Goal: Task Accomplishment & Management: Complete application form

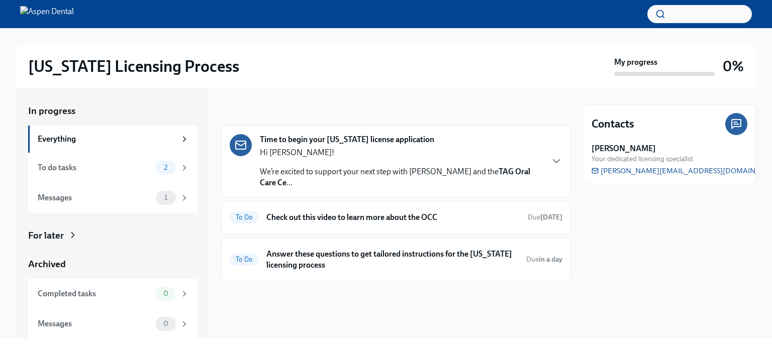
scroll to position [1, 0]
click at [63, 138] on div "Everything" at bounding box center [107, 138] width 138 height 11
click at [68, 168] on div "To do tasks" at bounding box center [95, 167] width 114 height 11
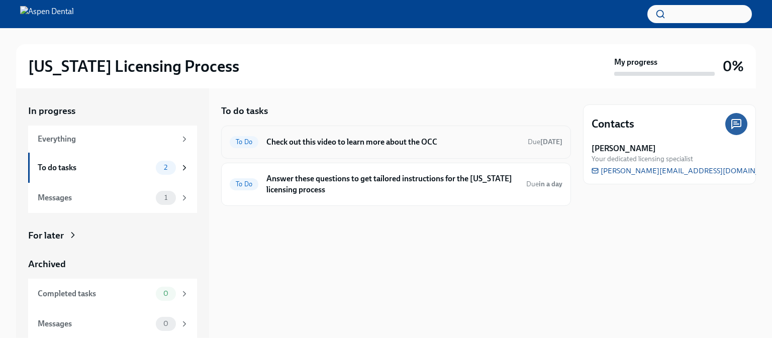
click at [366, 143] on h6 "Check out this video to learn more about the OCC" at bounding box center [392, 142] width 253 height 11
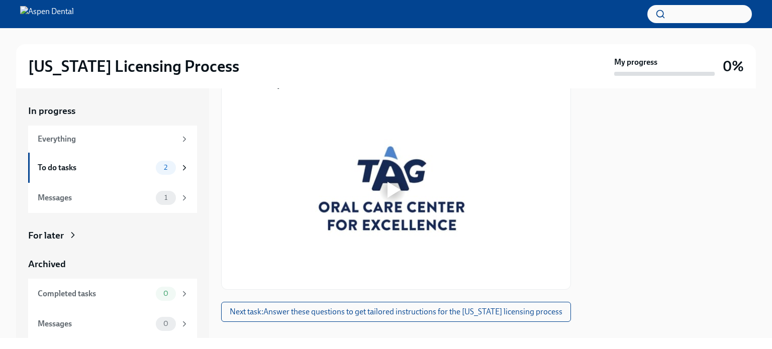
scroll to position [171, 0]
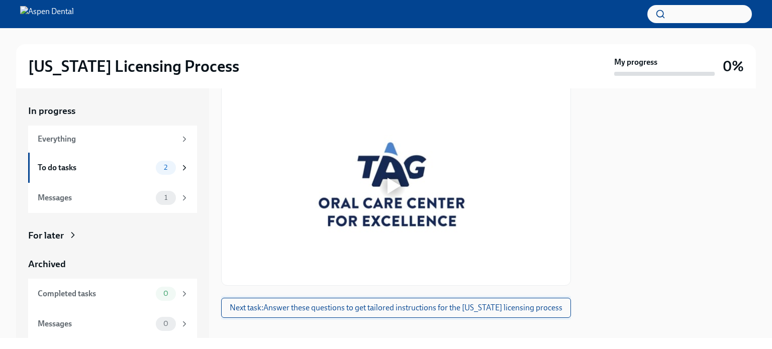
click at [401, 303] on span "Next task : Answer these questions to get tailored instructions for the [US_STA…" at bounding box center [396, 308] width 333 height 10
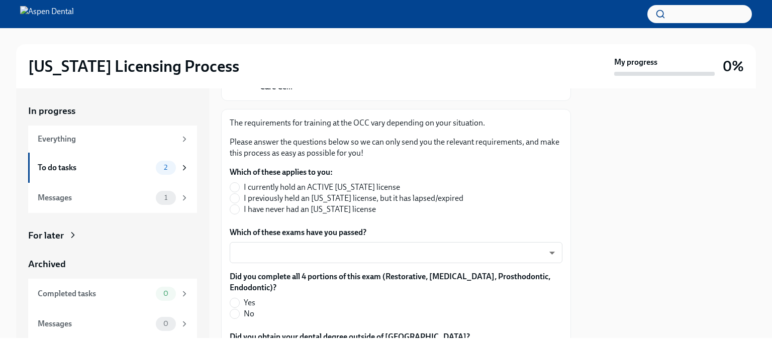
scroll to position [151, 0]
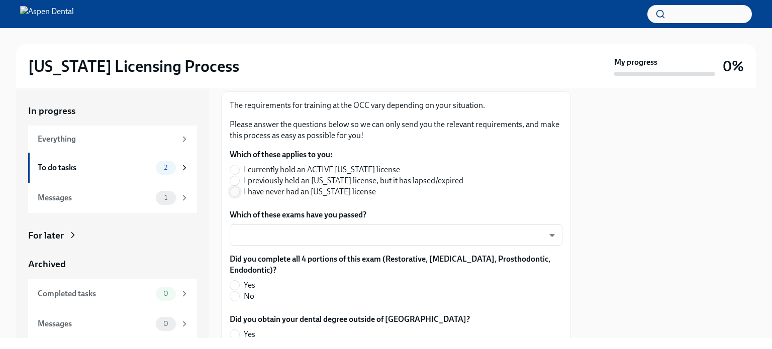
click at [237, 192] on input "I have never had an Illinois license" at bounding box center [234, 191] width 9 height 9
radio input "true"
click at [544, 235] on body "Illinois Licensing Process My progress 0% In progress Everything To do tasks 2 …" at bounding box center [386, 174] width 772 height 349
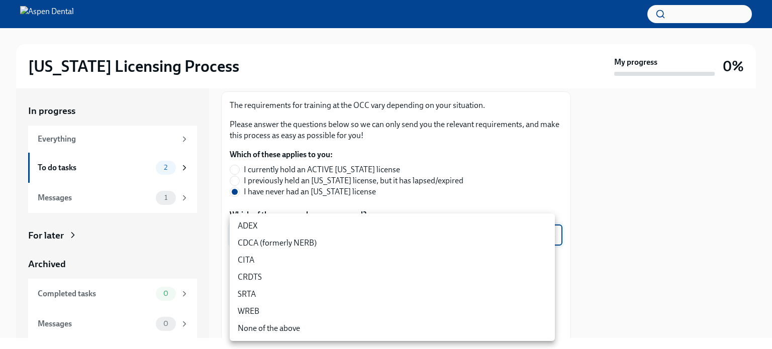
click at [247, 313] on li "WREB" at bounding box center [392, 311] width 325 height 17
type input "JeXc0eRe_"
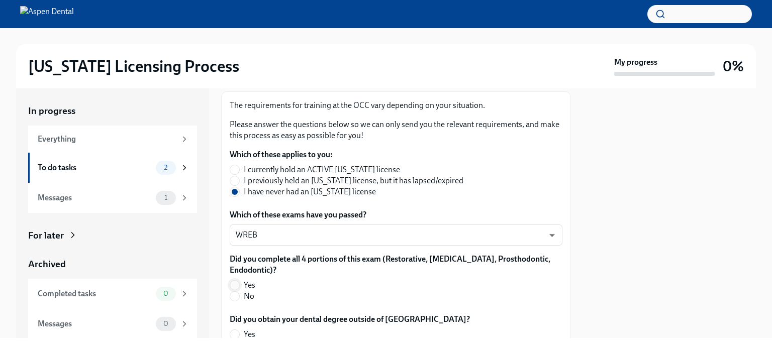
click at [236, 286] on input "Yes" at bounding box center [234, 285] width 9 height 9
radio input "true"
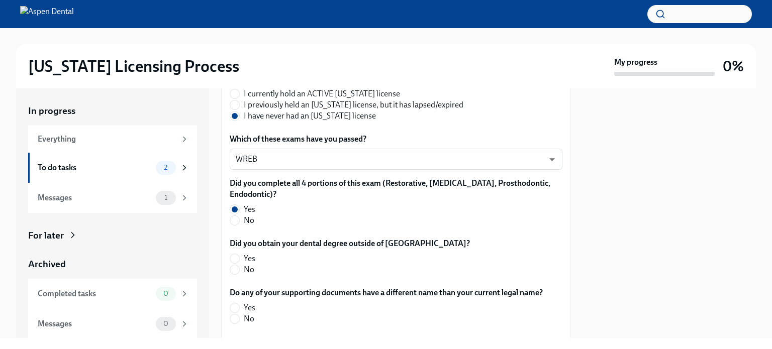
scroll to position [251, 0]
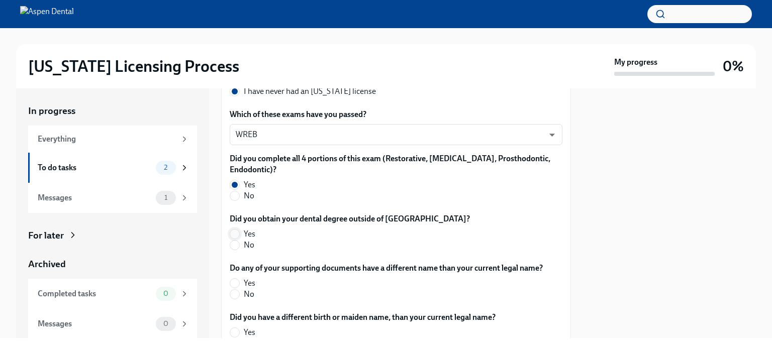
click at [232, 235] on input "Yes" at bounding box center [234, 234] width 9 height 9
radio input "true"
click at [235, 294] on input "No" at bounding box center [234, 294] width 9 height 9
radio input "true"
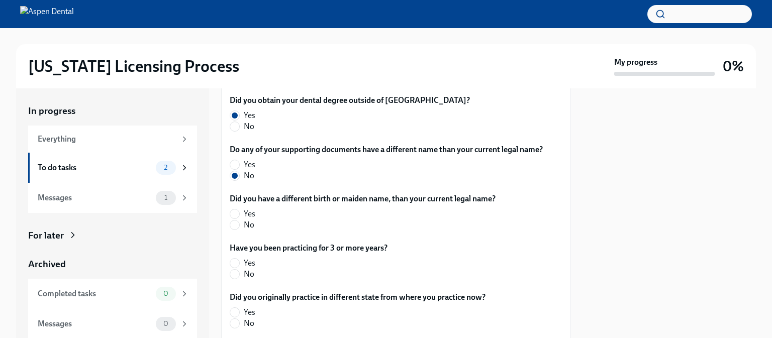
scroll to position [402, 0]
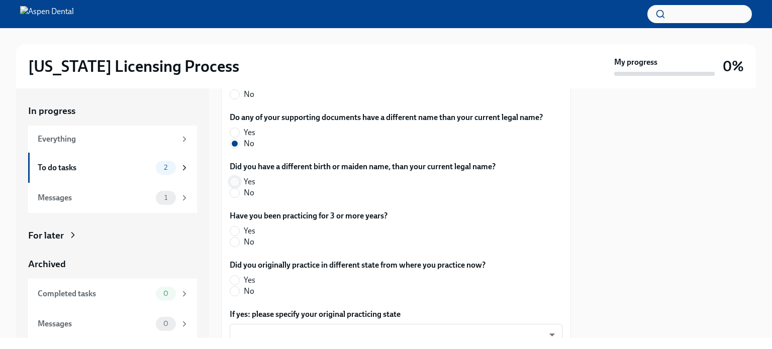
click at [236, 180] on input "Yes" at bounding box center [234, 181] width 9 height 9
radio input "true"
click at [237, 229] on input "Yes" at bounding box center [234, 231] width 9 height 9
radio input "true"
click at [235, 279] on input "Yes" at bounding box center [234, 280] width 9 height 9
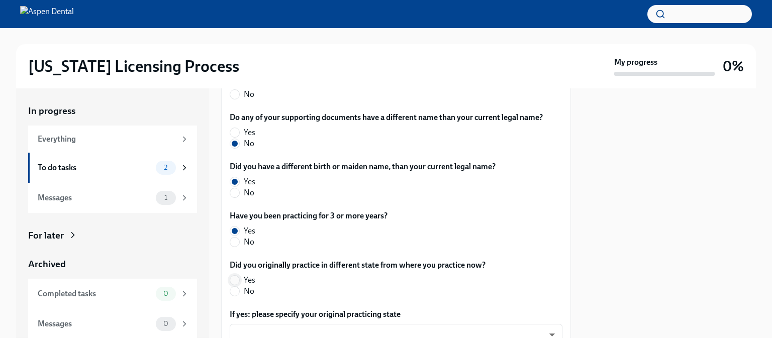
radio input "true"
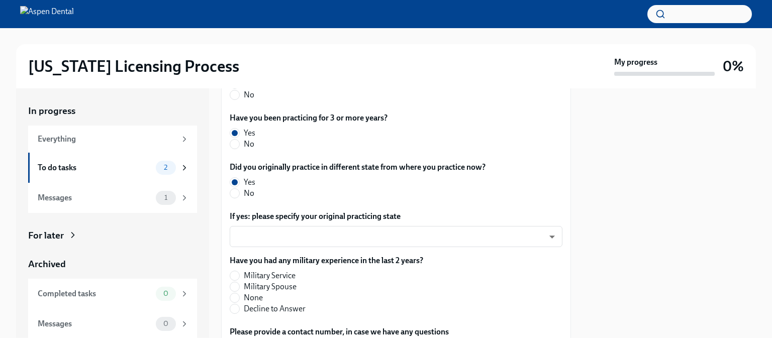
scroll to position [553, 0]
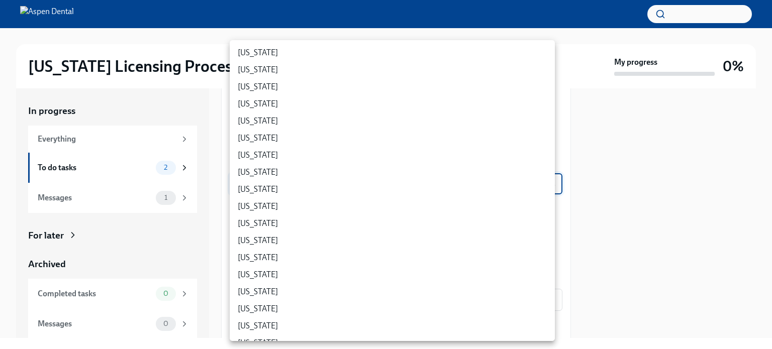
click at [546, 185] on body "Illinois Licensing Process My progress 0% In progress Everything To do tasks 2 …" at bounding box center [386, 174] width 772 height 349
click at [250, 122] on li "California" at bounding box center [392, 121] width 325 height 17
type input "KzEI6xFuZ"
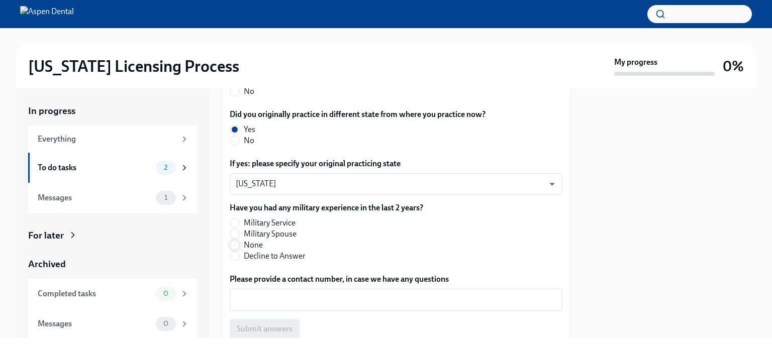
click at [236, 242] on input "None" at bounding box center [234, 245] width 9 height 9
radio input "true"
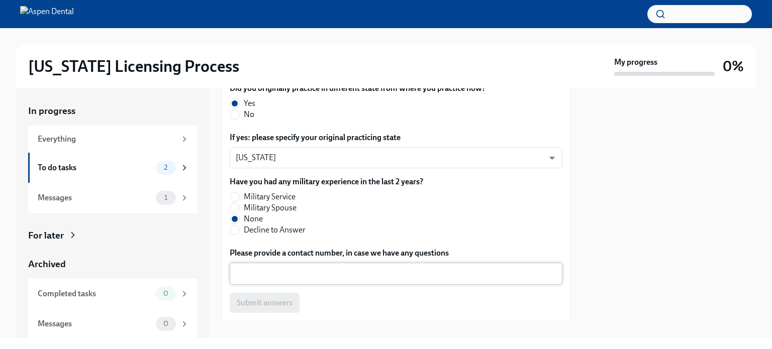
scroll to position [594, 0]
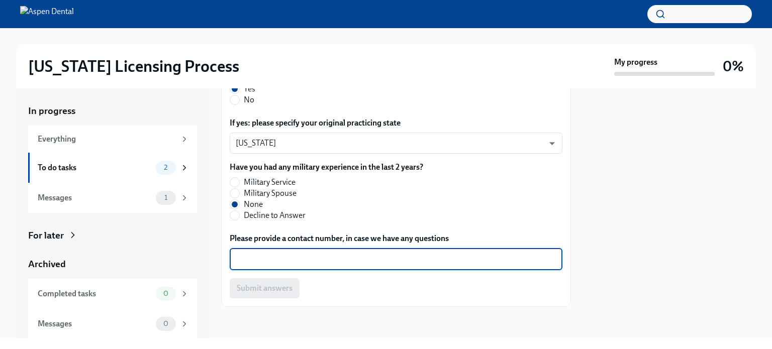
click at [355, 258] on textarea "Please provide a contact number, in case we have any questions" at bounding box center [396, 259] width 321 height 12
type textarea "9544105820"
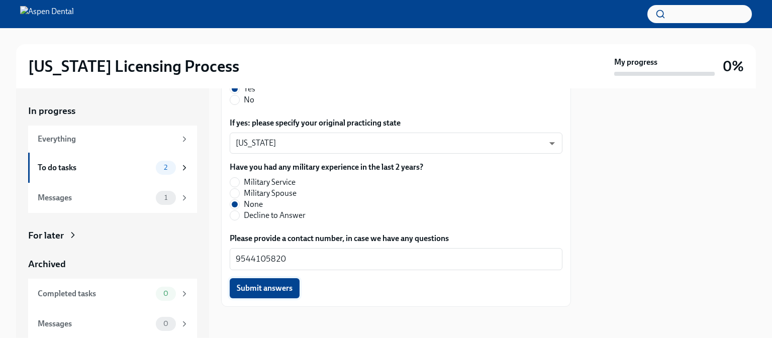
click at [275, 289] on span "Submit answers" at bounding box center [265, 288] width 56 height 10
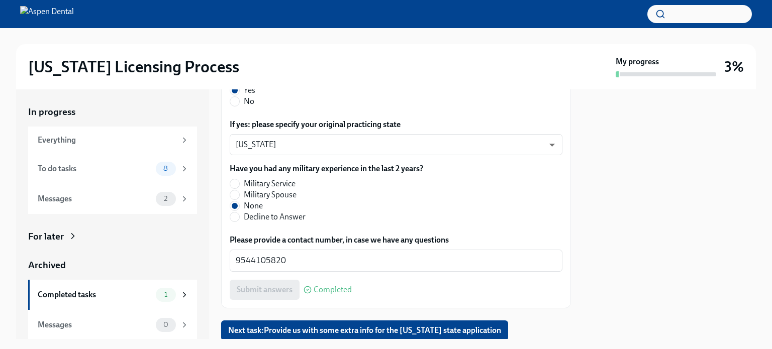
scroll to position [626, 0]
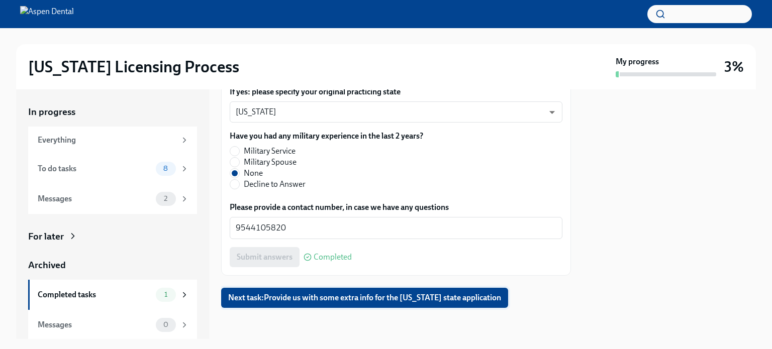
click at [358, 297] on span "Next task : Provide us with some extra info for the Illinois state application" at bounding box center [364, 298] width 273 height 10
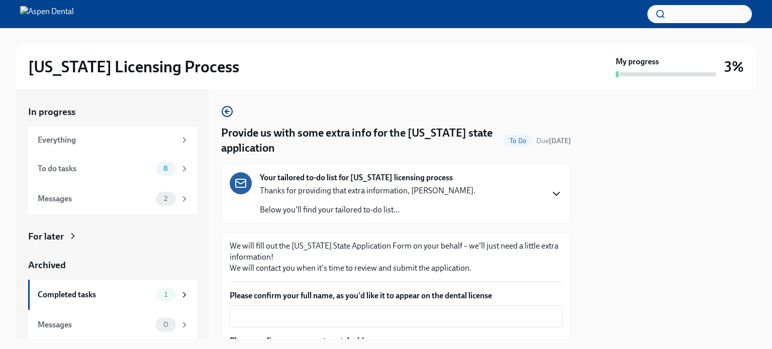
click at [550, 192] on icon "button" at bounding box center [556, 194] width 12 height 12
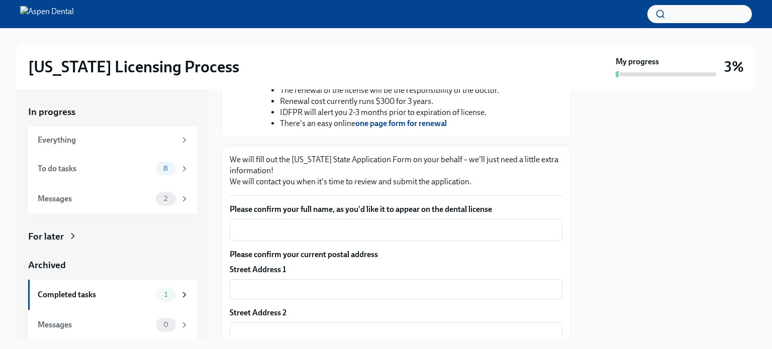
scroll to position [402, 0]
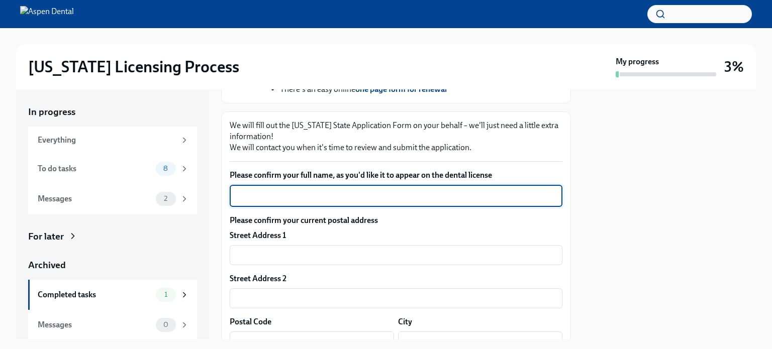
click at [269, 202] on textarea "Please confirm your full name, as you'd like it to appear on the dental license" at bounding box center [396, 196] width 321 height 12
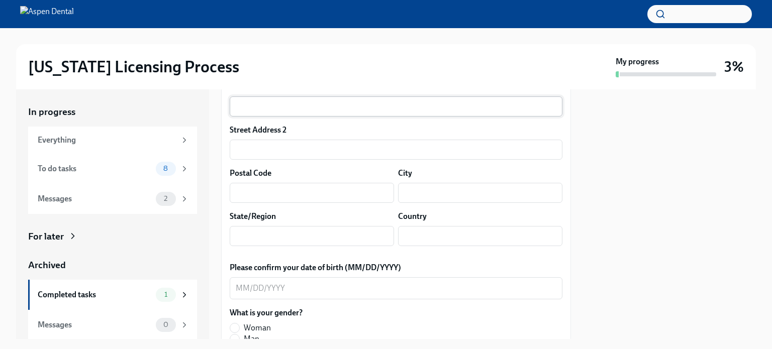
scroll to position [553, 0]
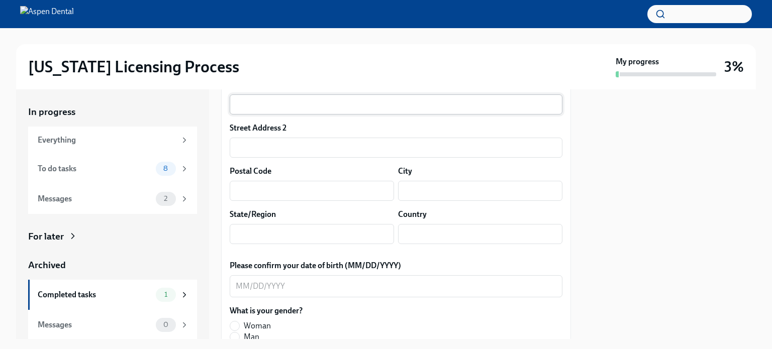
type textarea "Hilda Prieto"
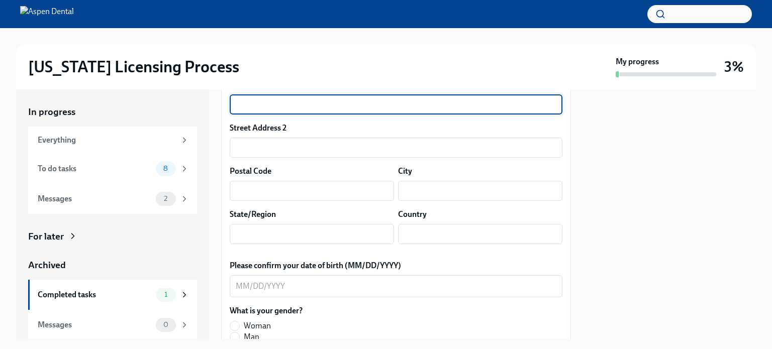
click at [243, 115] on input "text" at bounding box center [396, 104] width 333 height 20
type input "2221 NW Federal Hwy"
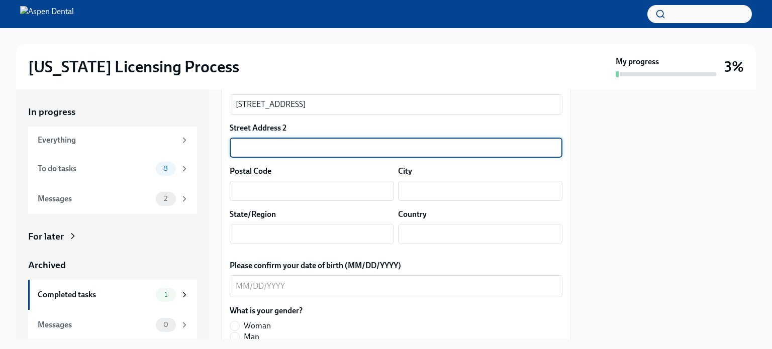
click at [241, 158] on input "text" at bounding box center [396, 148] width 333 height 20
type input "P"
type input "Apt 2329"
click at [241, 201] on input "text" at bounding box center [312, 191] width 164 height 20
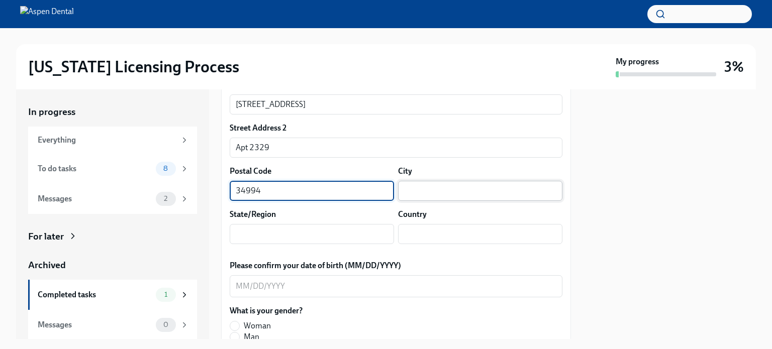
type input "34994"
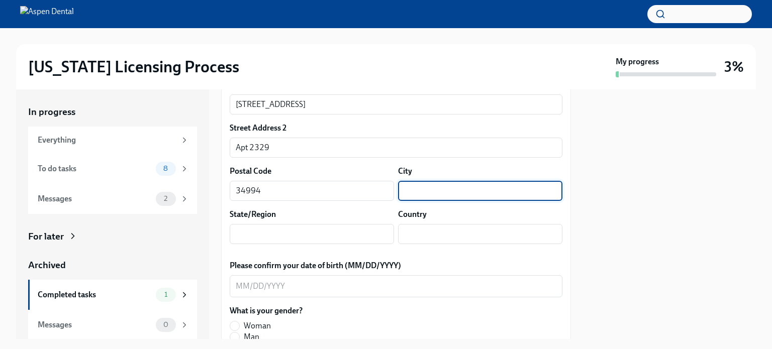
click at [409, 201] on input "text" at bounding box center [480, 191] width 164 height 20
type input "Stuart"
click at [327, 244] on input "text" at bounding box center [312, 234] width 164 height 20
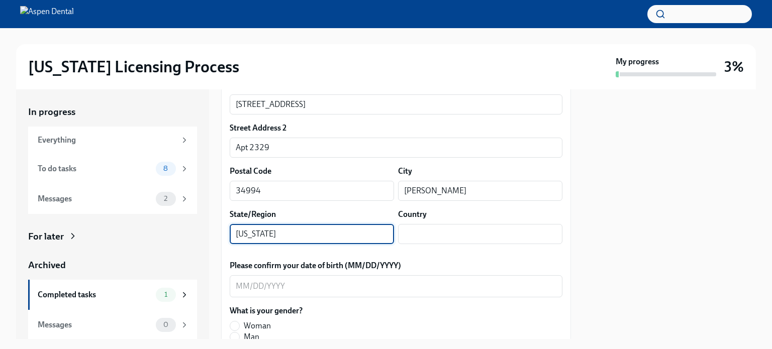
type input "Florida"
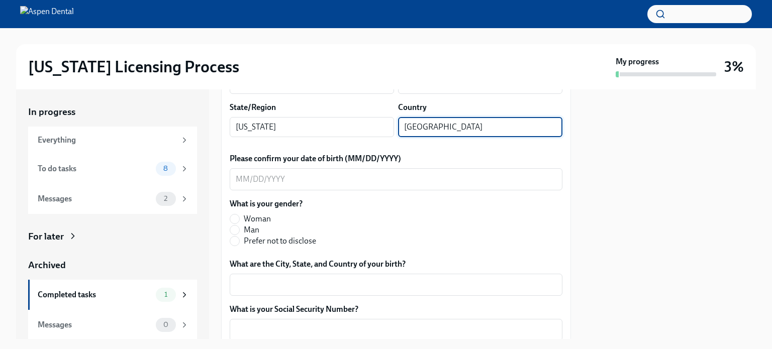
scroll to position [704, 0]
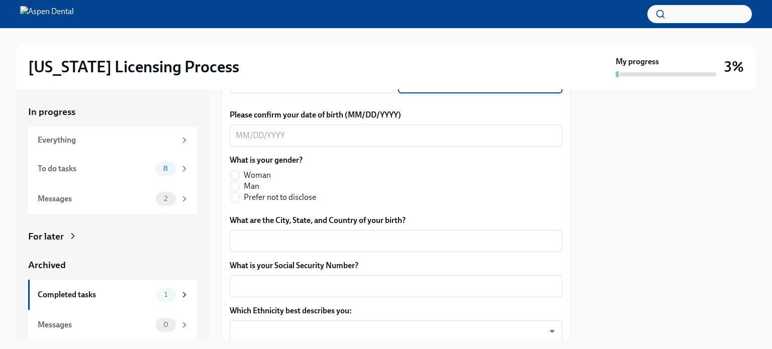
click at [426, 93] on input "United States" at bounding box center [480, 83] width 164 height 20
type input "United Estates"
click at [237, 142] on textarea "Please confirm your date of birth (MM/DD/YYYY)" at bounding box center [396, 136] width 321 height 12
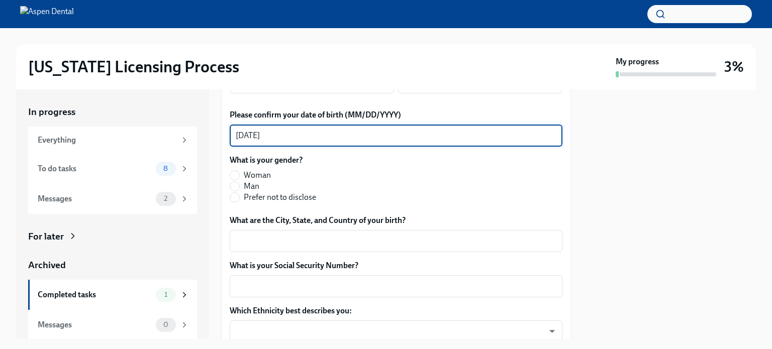
type textarea "07/22/1972"
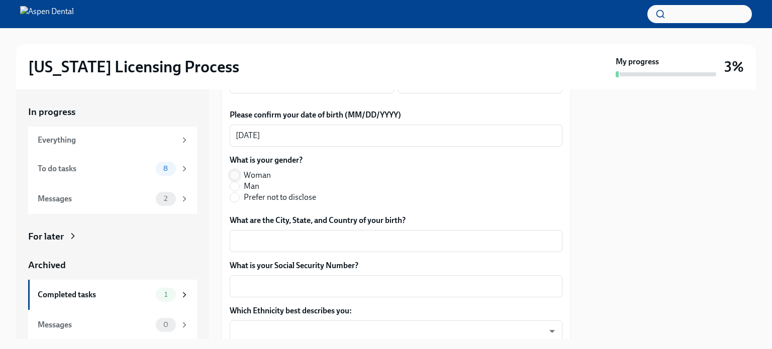
click at [236, 180] on input "Woman" at bounding box center [234, 175] width 9 height 9
radio input "true"
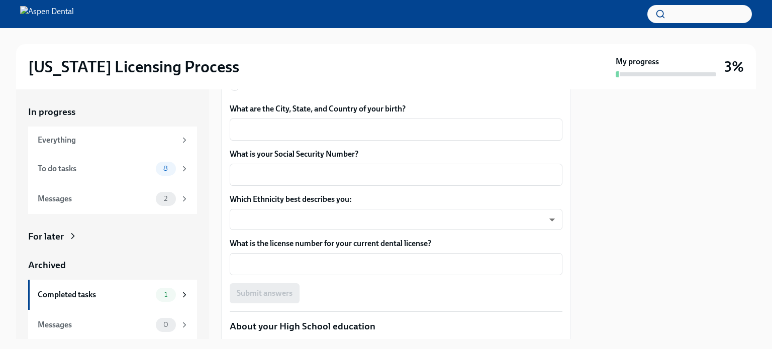
scroll to position [854, 0]
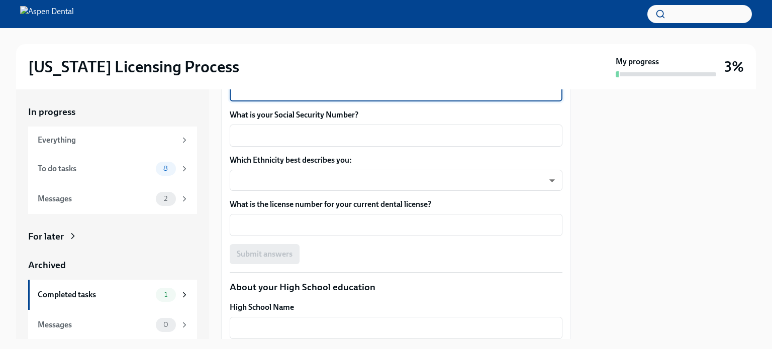
click at [243, 97] on textarea "What are the City, State, and Country of your birth?" at bounding box center [396, 90] width 321 height 12
type textarea "Bogota, Colombia"
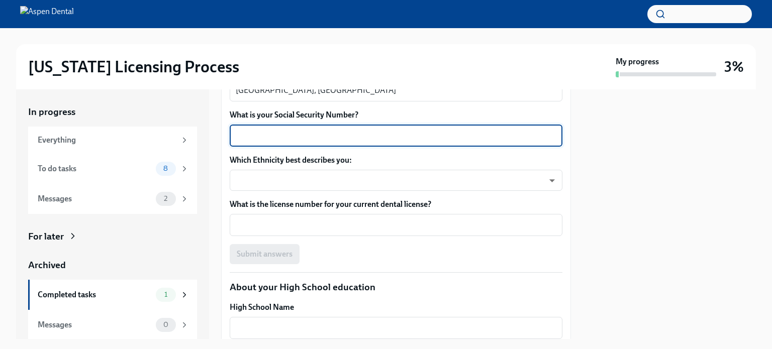
click at [255, 142] on textarea "What is your Social Security Number?" at bounding box center [396, 136] width 321 height 12
type textarea "771161577"
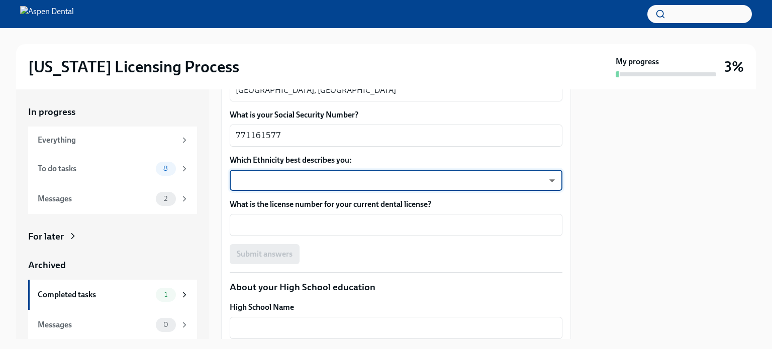
click at [544, 255] on body "Illinois Licensing Process My progress 3% In progress Everything To do tasks 8 …" at bounding box center [386, 174] width 772 height 349
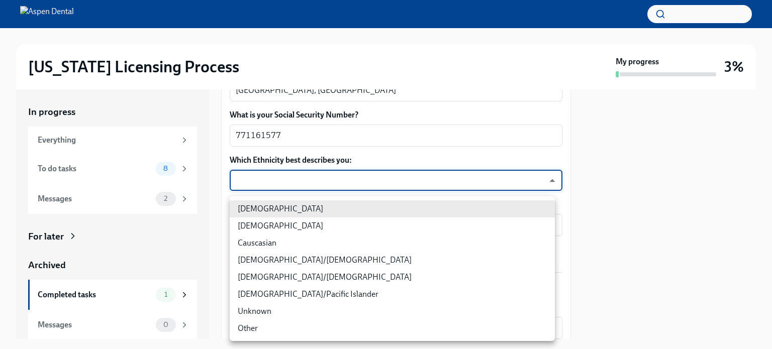
click at [282, 261] on li "Hispanic/Latino" at bounding box center [392, 260] width 325 height 17
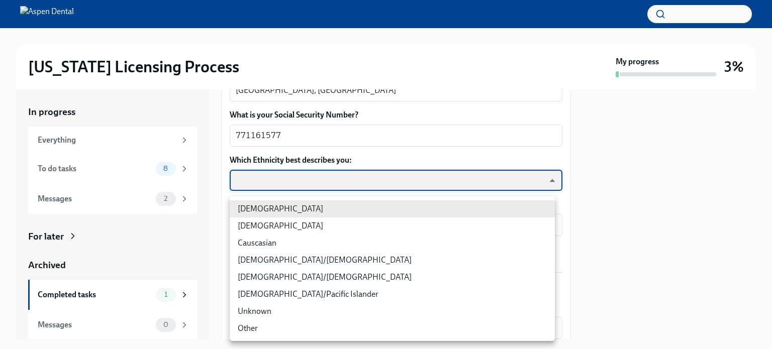
type input "RBIs4u0Gt"
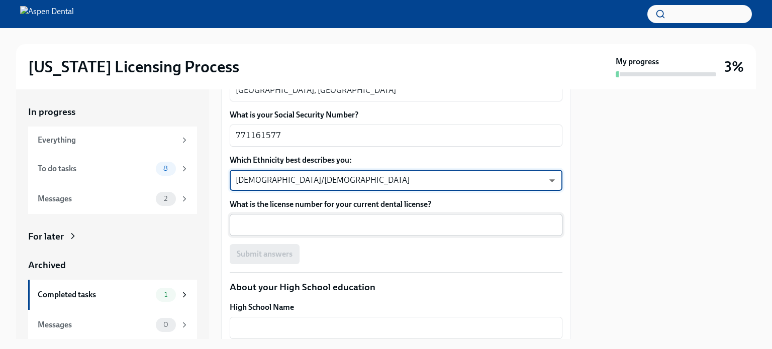
click at [279, 231] on textarea "What is the license number for your current dental license?" at bounding box center [396, 225] width 321 height 12
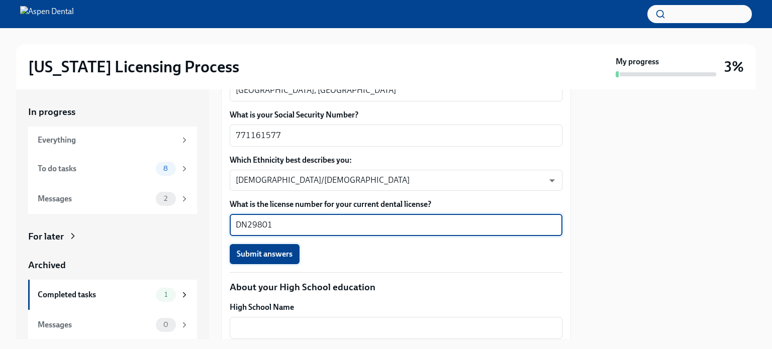
type textarea "DN29801"
click at [261, 259] on span "Submit answers" at bounding box center [265, 254] width 56 height 10
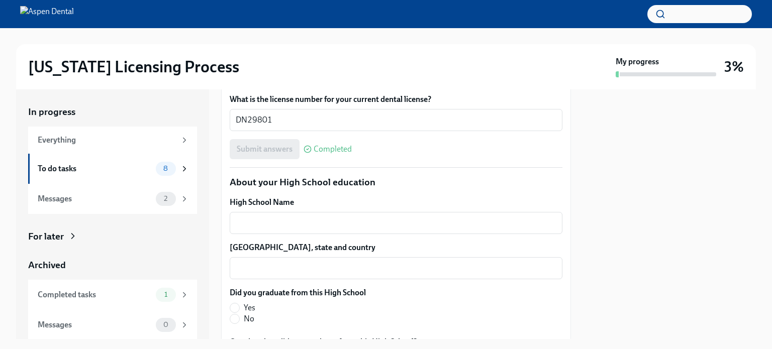
scroll to position [704, 0]
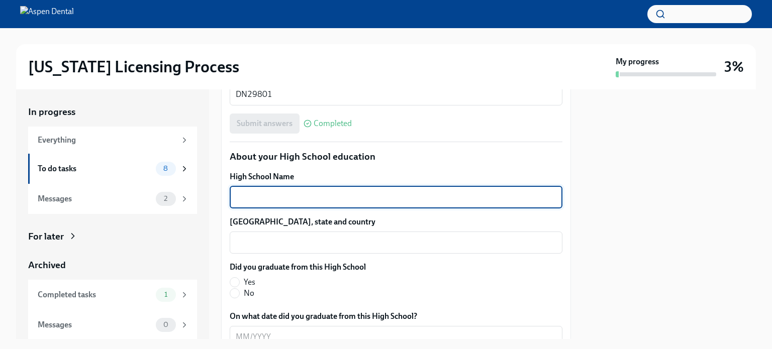
click at [245, 201] on textarea "High School Name" at bounding box center [396, 198] width 321 height 12
type textarea "INEM "Santiago Perez" Tunal"
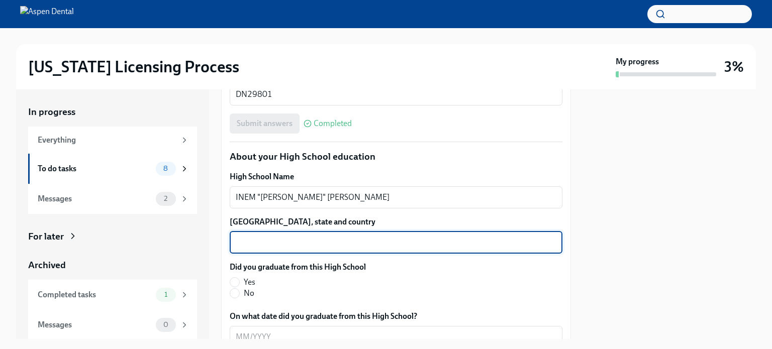
click at [290, 242] on textarea "High School city, state and country" at bounding box center [396, 243] width 321 height 12
type textarea "Bogota, Colombia"
click at [234, 282] on input "Yes" at bounding box center [234, 282] width 9 height 9
radio input "true"
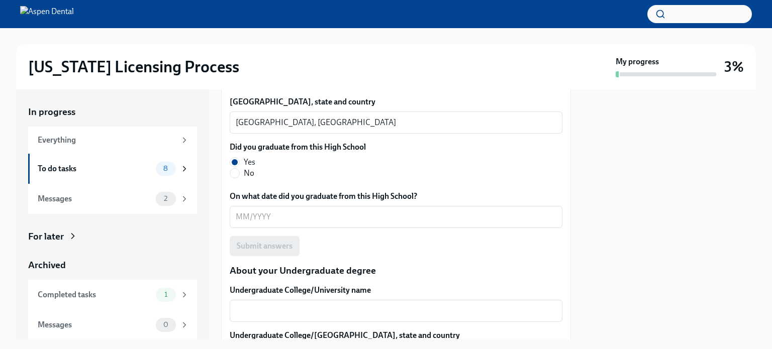
scroll to position [854, 0]
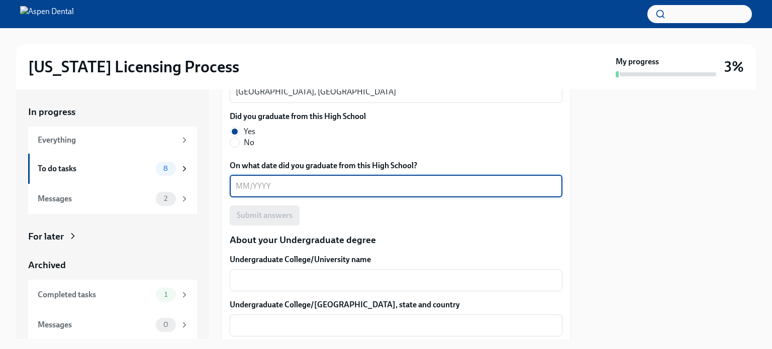
click at [237, 182] on textarea "On what date did you graduate from this High School?" at bounding box center [396, 186] width 321 height 12
click at [239, 182] on textarea "On what date did you graduate from this High School?" at bounding box center [396, 186] width 321 height 12
type textarea "12/1990"
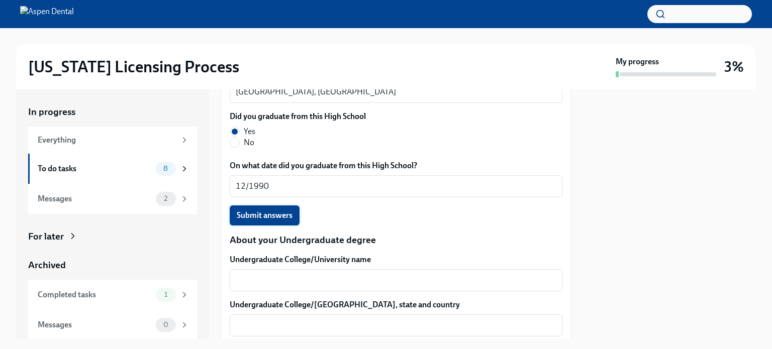
click at [282, 217] on span "Submit answers" at bounding box center [265, 216] width 56 height 10
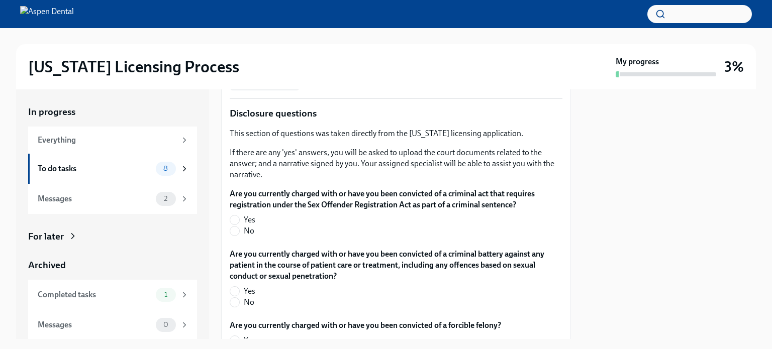
scroll to position [1659, 0]
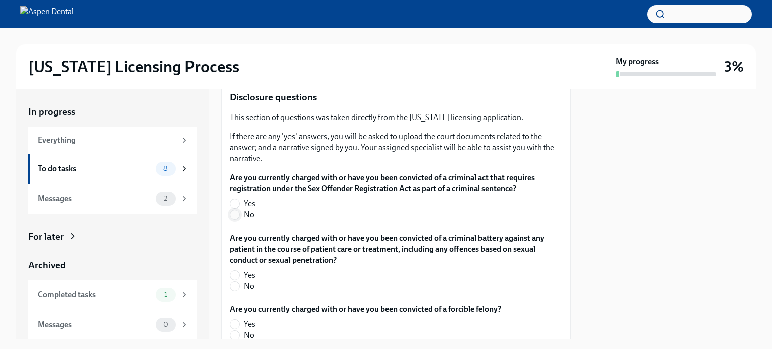
click at [235, 217] on input "No" at bounding box center [234, 215] width 9 height 9
radio input "true"
click at [234, 288] on input "No" at bounding box center [234, 286] width 9 height 9
radio input "true"
click at [233, 335] on input "No" at bounding box center [234, 335] width 9 height 9
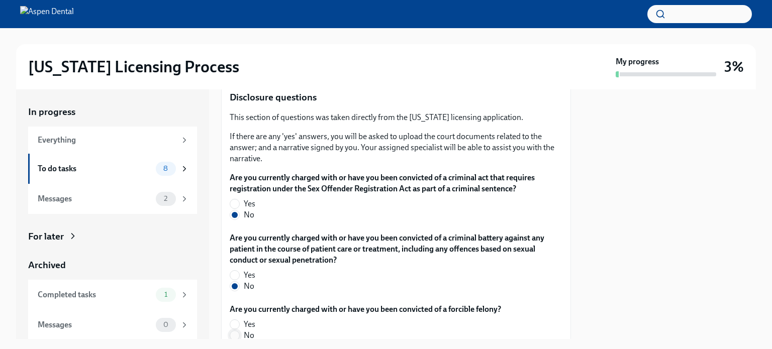
radio input "true"
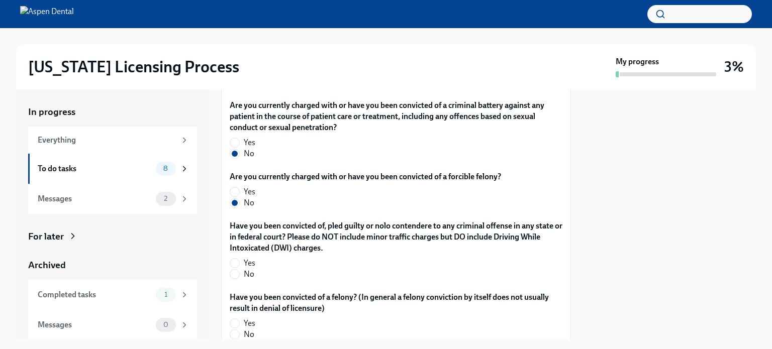
scroll to position [1860, 0]
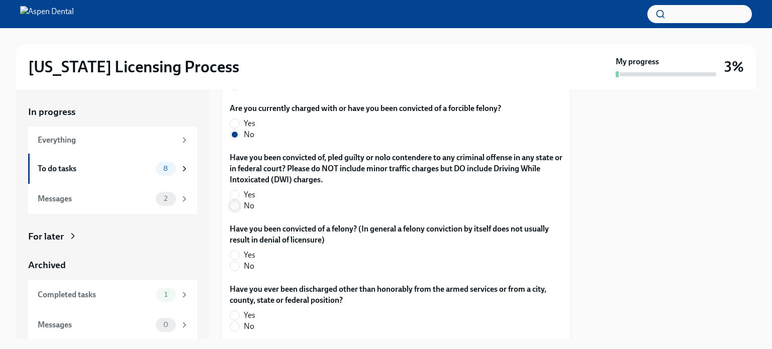
click at [233, 207] on input "No" at bounding box center [234, 206] width 9 height 9
radio input "true"
click at [234, 265] on input "No" at bounding box center [234, 266] width 9 height 9
radio input "true"
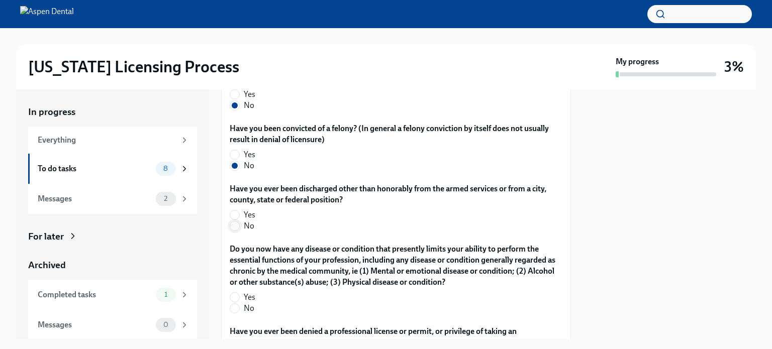
click at [235, 229] on input "No" at bounding box center [234, 226] width 9 height 9
radio input "true"
click at [233, 308] on input "No" at bounding box center [234, 308] width 9 height 9
radio input "true"
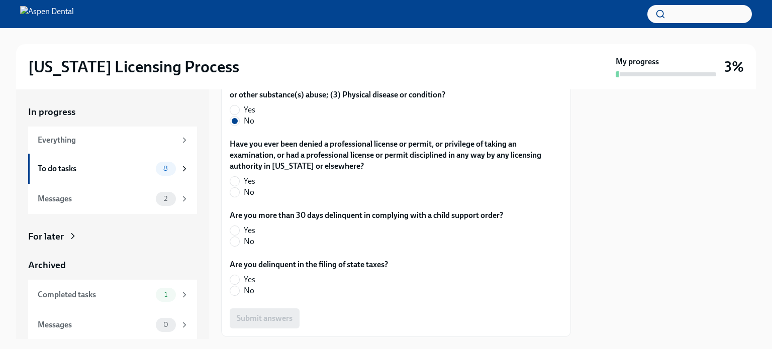
scroll to position [2161, 0]
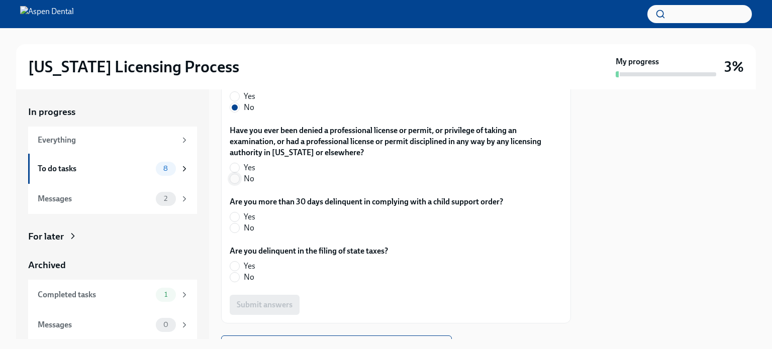
click at [235, 178] on input "No" at bounding box center [234, 178] width 9 height 9
radio input "true"
click at [232, 231] on input "No" at bounding box center [234, 228] width 9 height 9
radio input "true"
click at [237, 275] on input "No" at bounding box center [234, 277] width 9 height 9
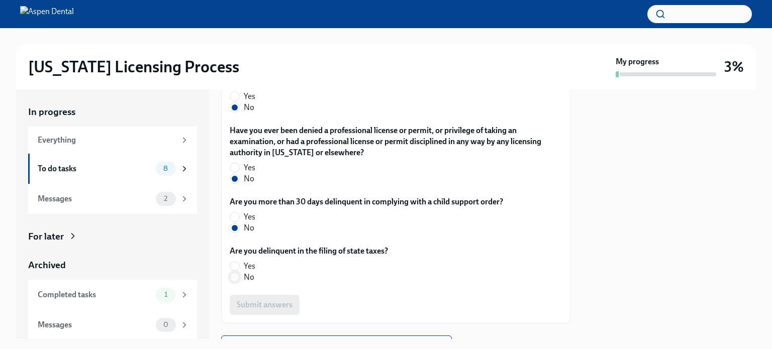
radio input "true"
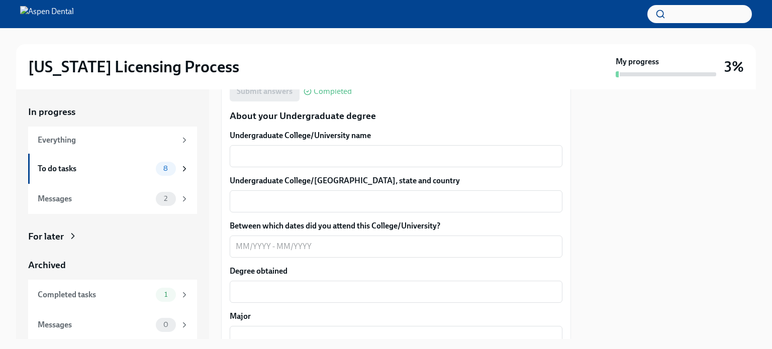
scroll to position [1003, 0]
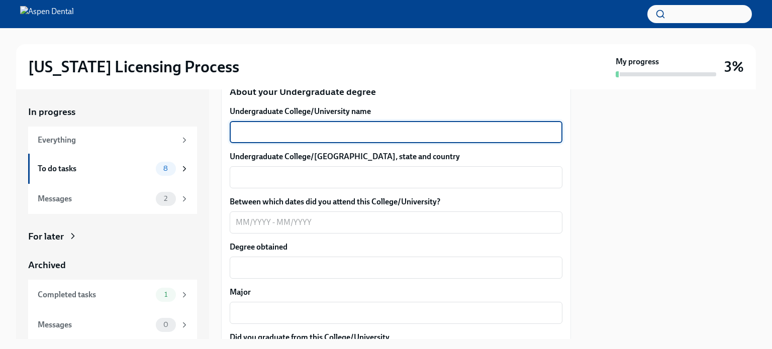
click at [245, 132] on textarea "Undergraduate College/University name" at bounding box center [396, 132] width 321 height 12
type textarea "Universidad Nacional De Colombia"
click at [253, 186] on div "x ​" at bounding box center [396, 177] width 333 height 22
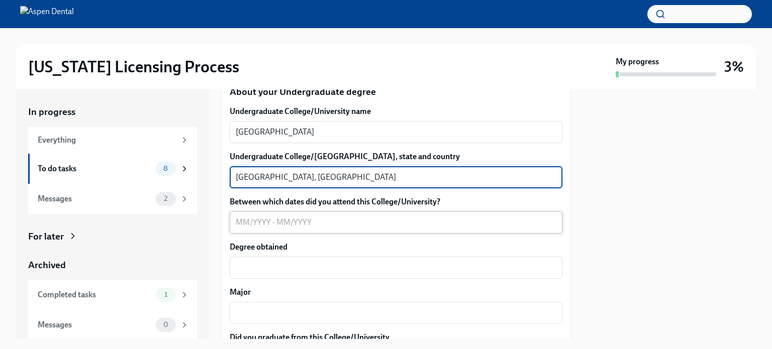
type textarea "Bogota, Colombia"
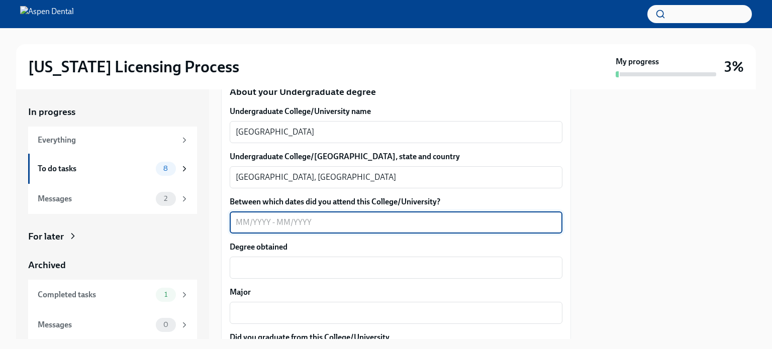
drag, startPoint x: 236, startPoint y: 221, endPoint x: 243, endPoint y: 221, distance: 6.5
click at [243, 221] on textarea "Between which dates did you attend this College/University?" at bounding box center [396, 223] width 321 height 12
type textarea "07/1991 - 07/1998"
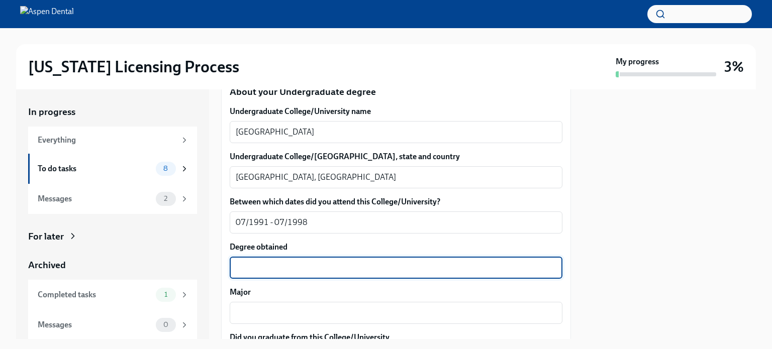
click at [243, 269] on textarea "Degree obtained" at bounding box center [396, 268] width 321 height 12
type textarea "Odontologa DDS"
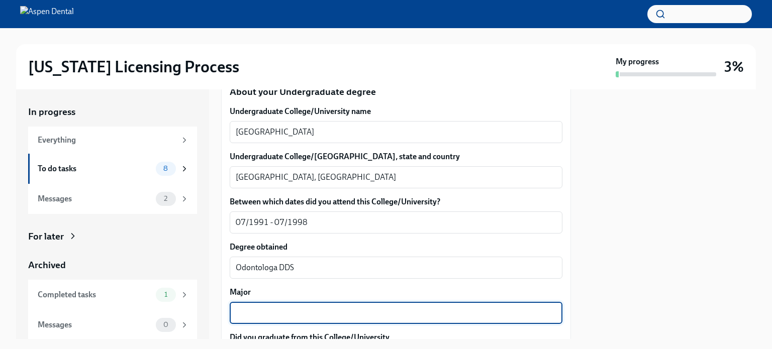
drag, startPoint x: 258, startPoint y: 314, endPoint x: 267, endPoint y: 314, distance: 9.0
click at [264, 314] on textarea "Major" at bounding box center [396, 313] width 321 height 12
type textarea "Dentistry"
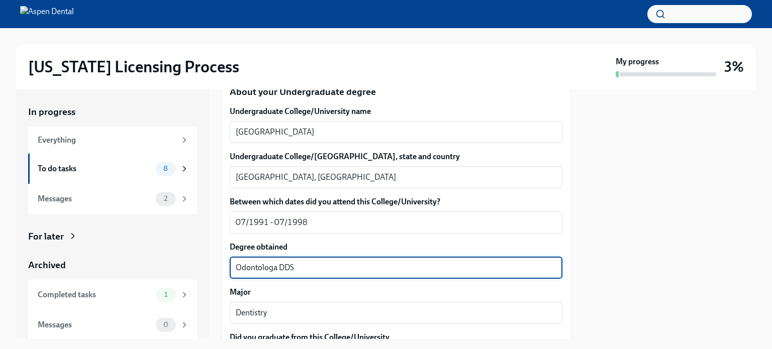
click at [277, 268] on textarea "Odontologa DDS" at bounding box center [396, 268] width 321 height 12
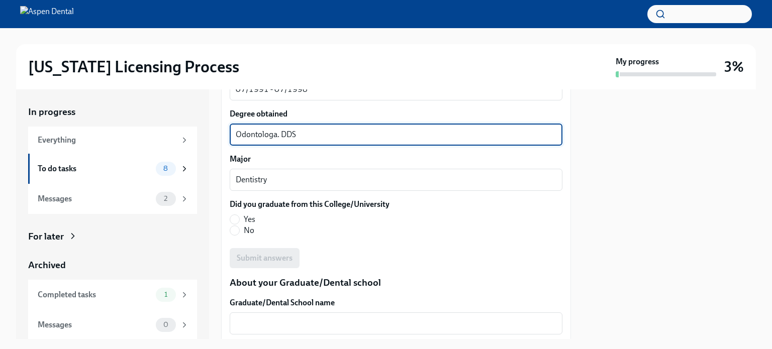
scroll to position [1154, 0]
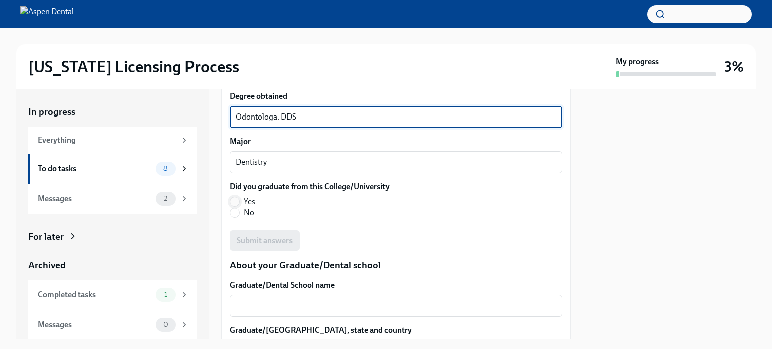
type textarea "Odontologa. DDS"
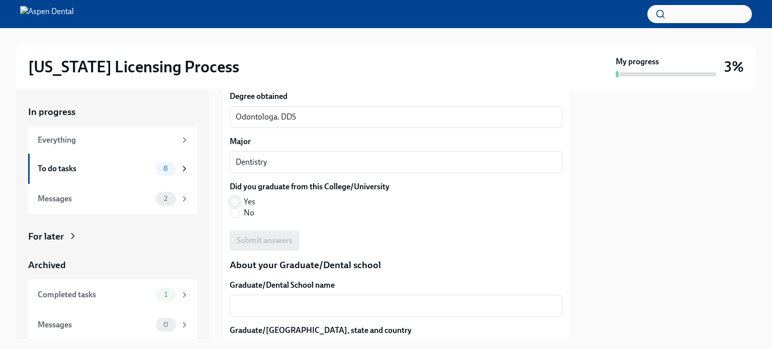
click at [235, 202] on input "Yes" at bounding box center [234, 202] width 9 height 9
radio input "true"
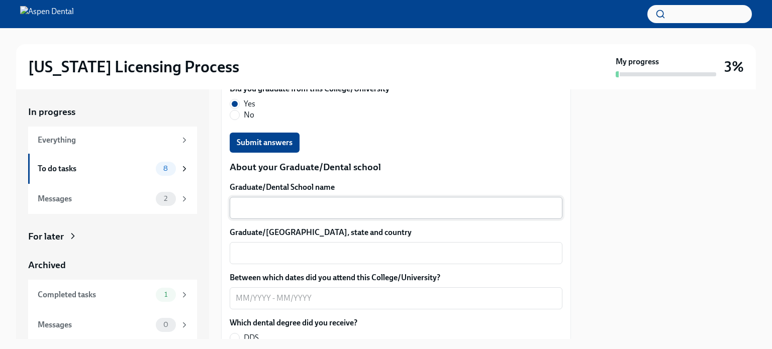
scroll to position [1254, 0]
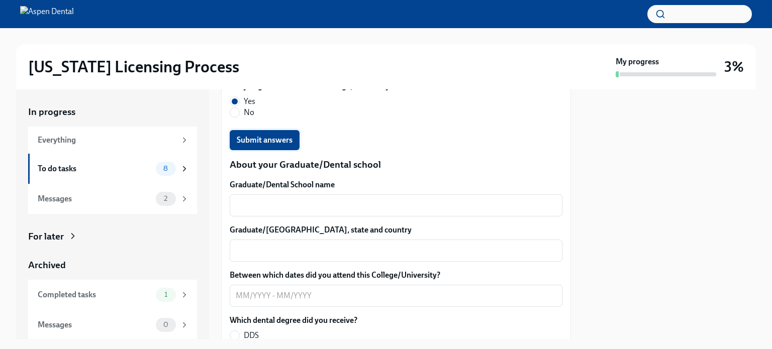
click at [273, 142] on span "Submit answers" at bounding box center [265, 140] width 56 height 10
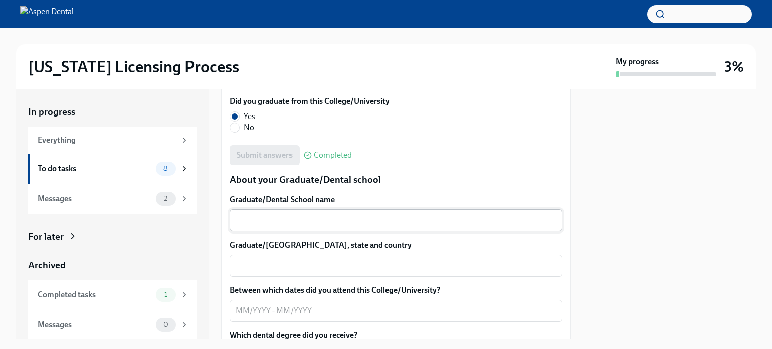
scroll to position [1257, 0]
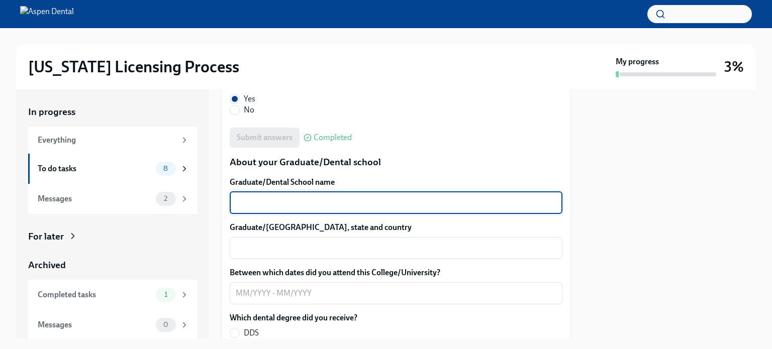
click at [240, 205] on textarea "Graduate/Dental School name" at bounding box center [396, 203] width 321 height 12
type textarea "Universidad De La Salle Bajio"
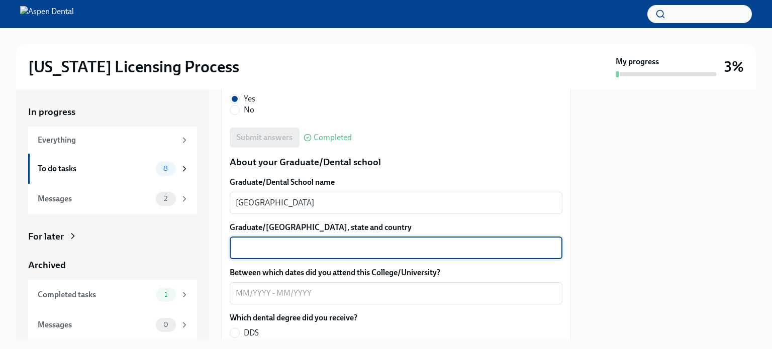
click at [256, 249] on textarea "Graduate/Dental School city, state and country" at bounding box center [396, 248] width 321 height 12
type textarea "Leon, Guanajuato, Mexico"
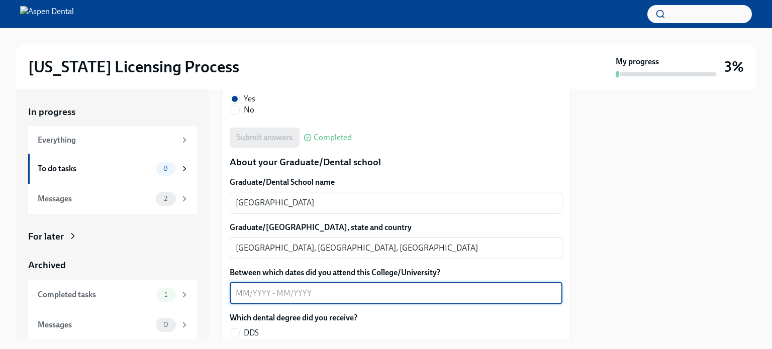
click at [236, 293] on textarea "Between which dates did you attend this College/University?" at bounding box center [396, 294] width 321 height 12
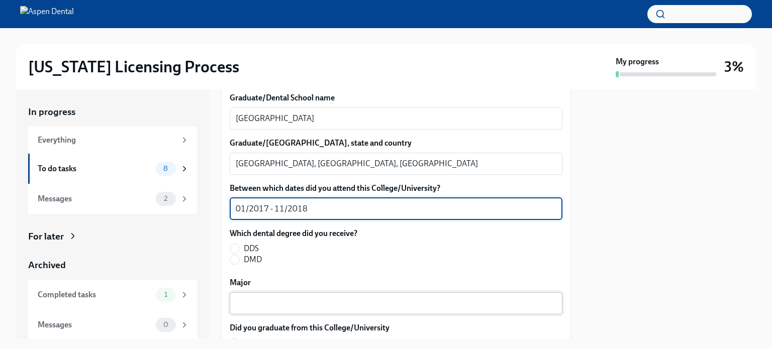
scroll to position [1357, 0]
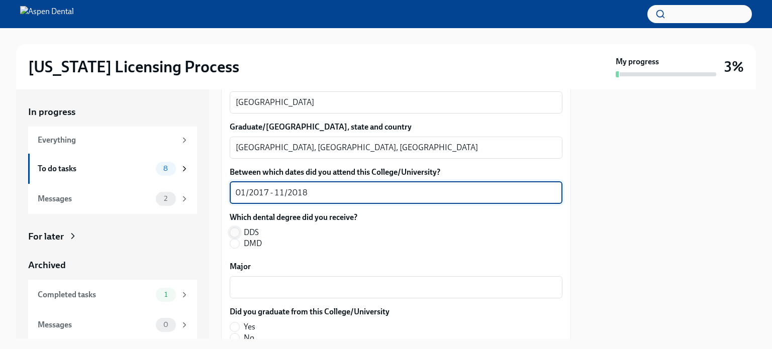
type textarea "01/2017 - 11/2018"
click at [232, 235] on input "DDS" at bounding box center [234, 232] width 9 height 9
radio input "true"
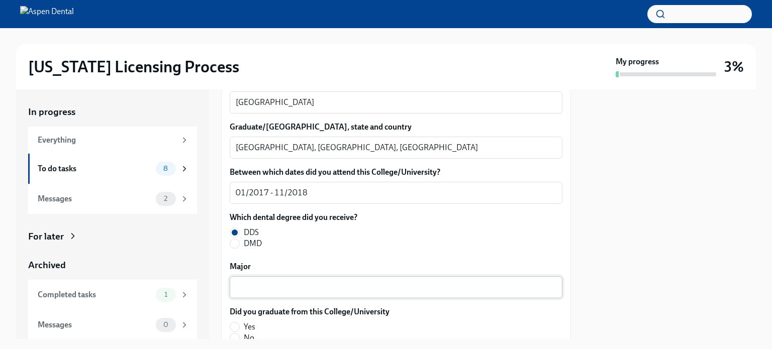
click at [243, 285] on textarea "Major" at bounding box center [396, 287] width 321 height 12
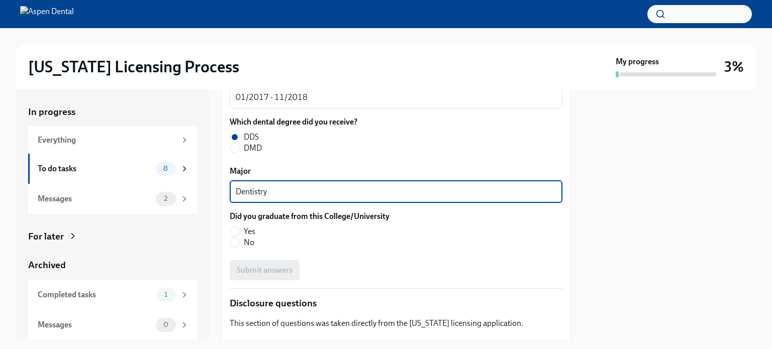
scroll to position [1458, 0]
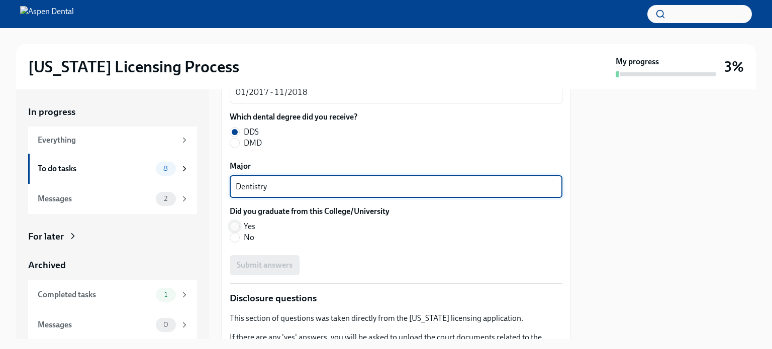
type textarea "Dentistry"
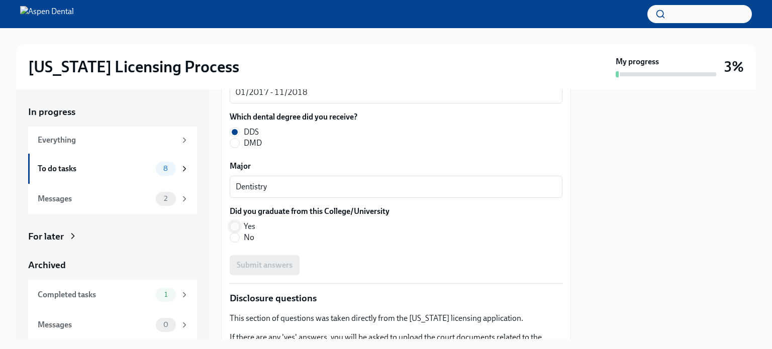
click at [236, 226] on input "Yes" at bounding box center [234, 226] width 9 height 9
radio input "true"
click at [267, 263] on span "Submit answers" at bounding box center [265, 265] width 56 height 10
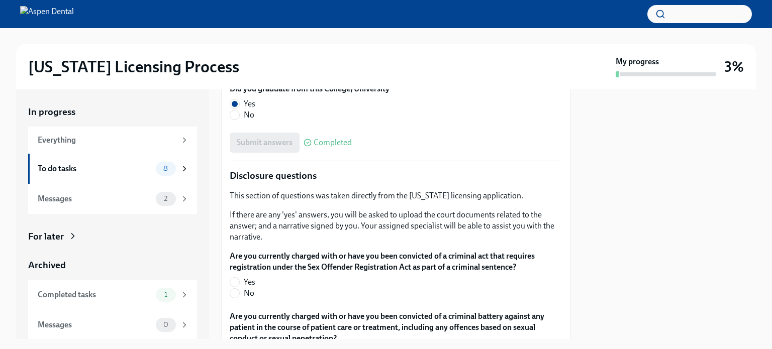
scroll to position [1608, 0]
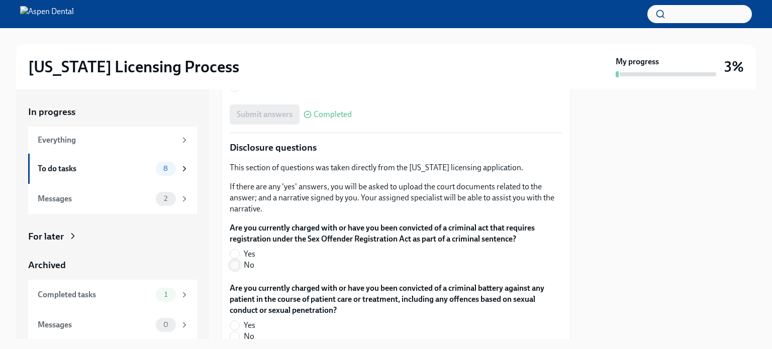
click at [235, 265] on input "No" at bounding box center [234, 265] width 9 height 9
radio input "true"
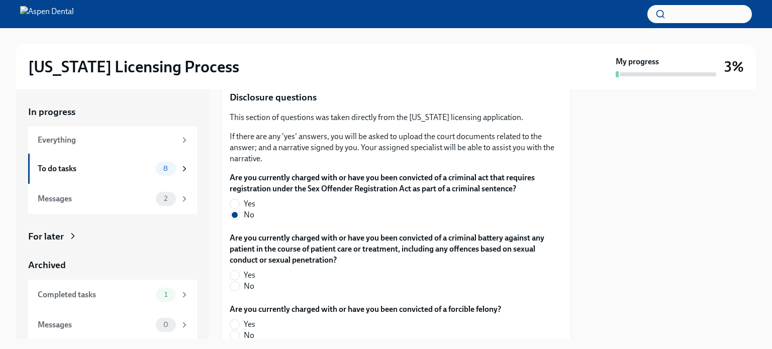
scroll to position [1709, 0]
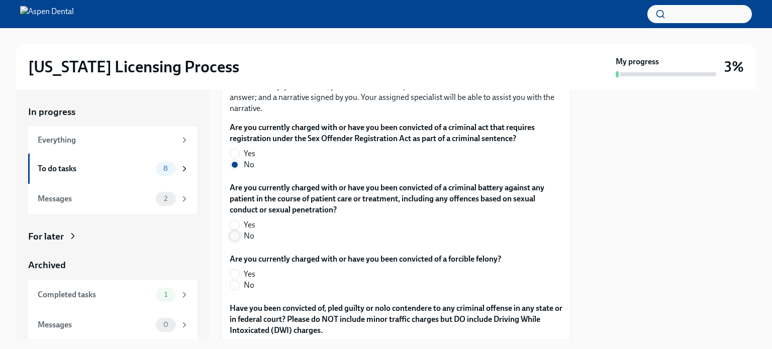
click at [234, 237] on input "No" at bounding box center [234, 236] width 9 height 9
radio input "true"
click at [234, 284] on input "No" at bounding box center [234, 285] width 9 height 9
radio input "true"
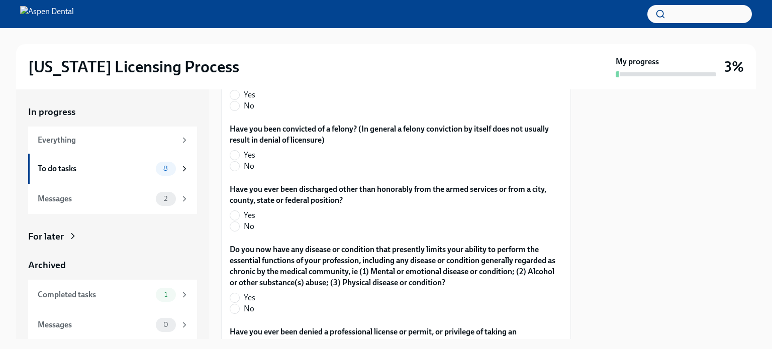
scroll to position [1960, 0]
click at [232, 104] on input "No" at bounding box center [234, 105] width 9 height 9
radio input "true"
click at [236, 165] on input "No" at bounding box center [234, 165] width 9 height 9
radio input "true"
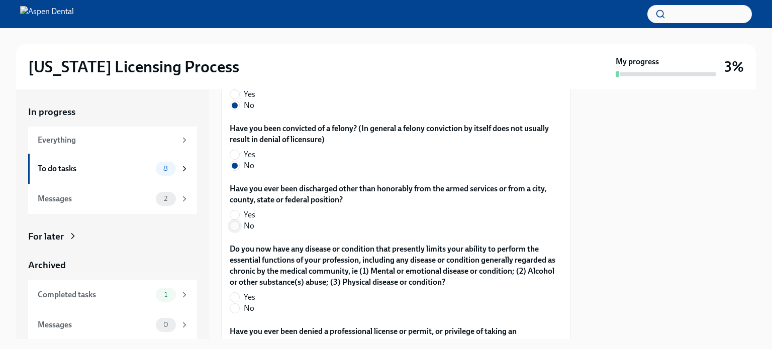
click at [236, 227] on input "No" at bounding box center [234, 226] width 9 height 9
radio input "true"
click at [236, 309] on input "No" at bounding box center [234, 308] width 9 height 9
radio input "true"
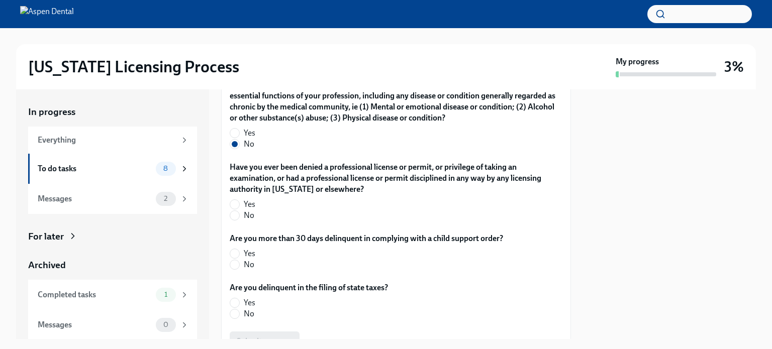
scroll to position [2161, 0]
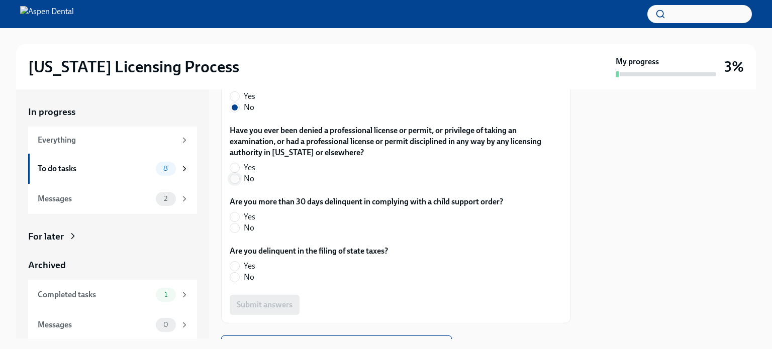
click at [231, 176] on input "No" at bounding box center [234, 178] width 9 height 9
radio input "true"
click at [236, 228] on input "No" at bounding box center [234, 228] width 9 height 9
radio input "true"
click at [239, 276] on input "No" at bounding box center [234, 277] width 9 height 9
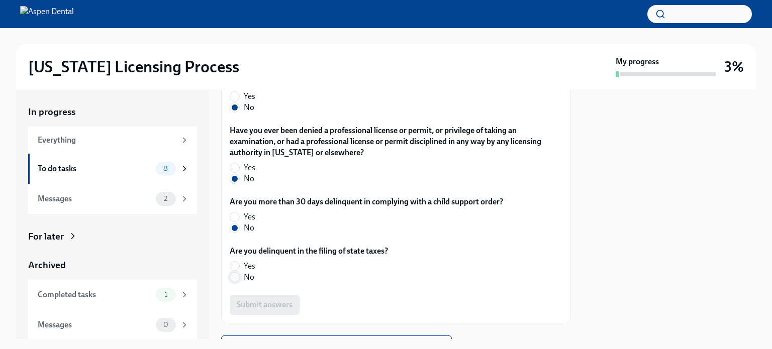
radio input "true"
click at [272, 304] on span "Submit answers" at bounding box center [265, 305] width 56 height 10
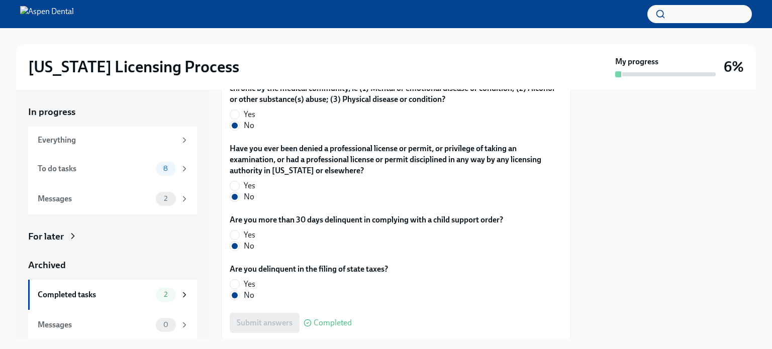
scroll to position [2209, 0]
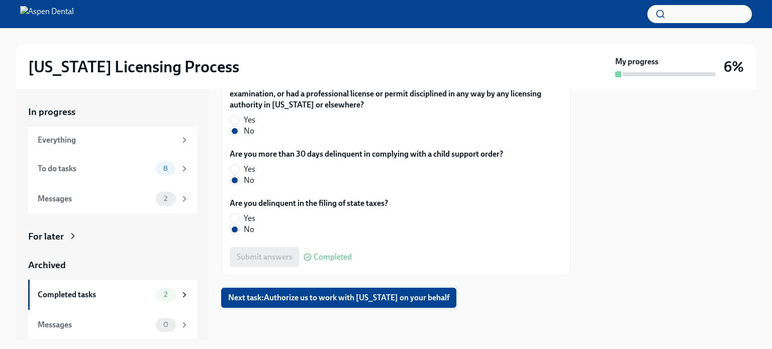
click at [325, 297] on span "Next task : Authorize us to work with Illinois on your behalf" at bounding box center [338, 298] width 221 height 10
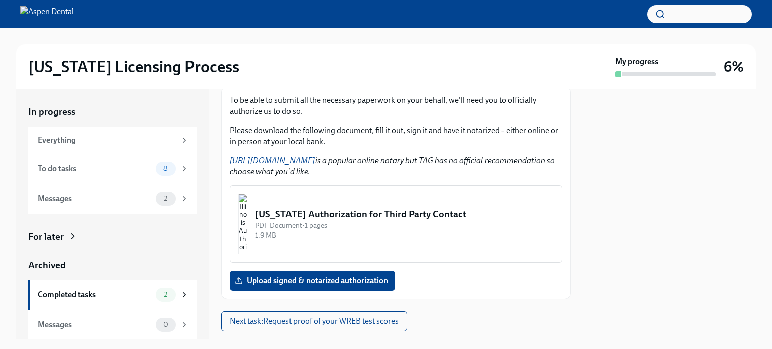
scroll to position [151, 0]
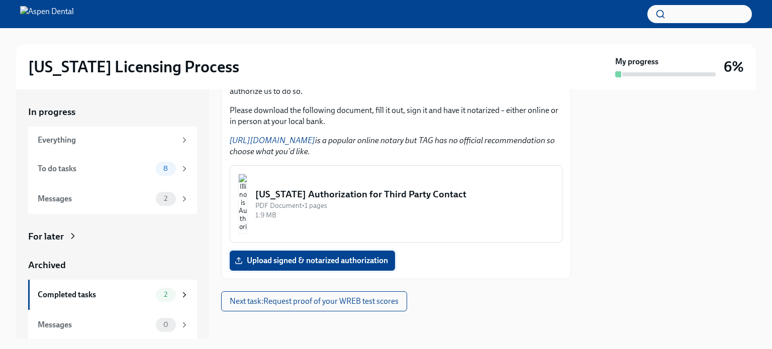
click at [344, 261] on span "Upload signed & notarized authorization" at bounding box center [312, 261] width 151 height 10
click at [0, 0] on input "Upload signed & notarized authorization" at bounding box center [0, 0] width 0 height 0
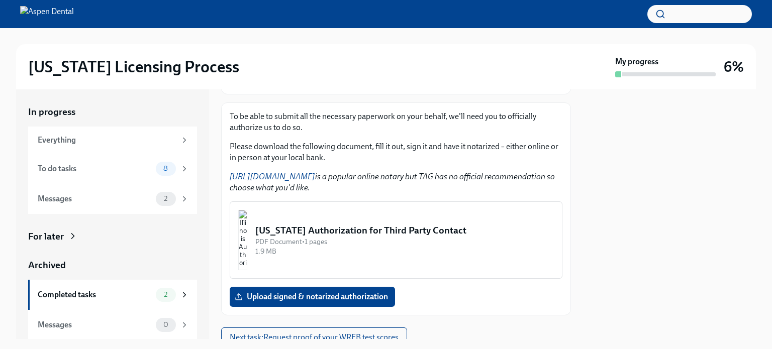
scroll to position [101, 0]
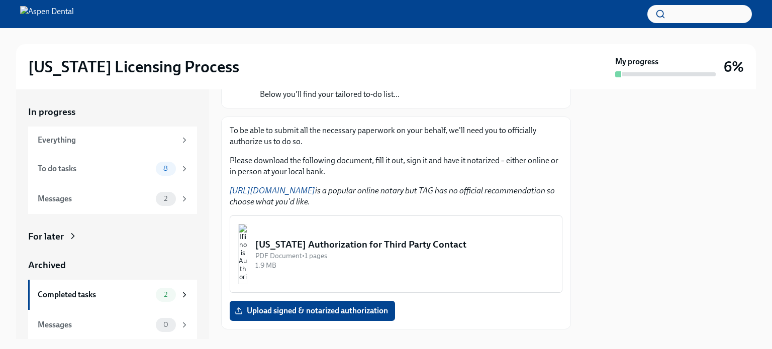
click at [247, 252] on img "button" at bounding box center [242, 254] width 9 height 60
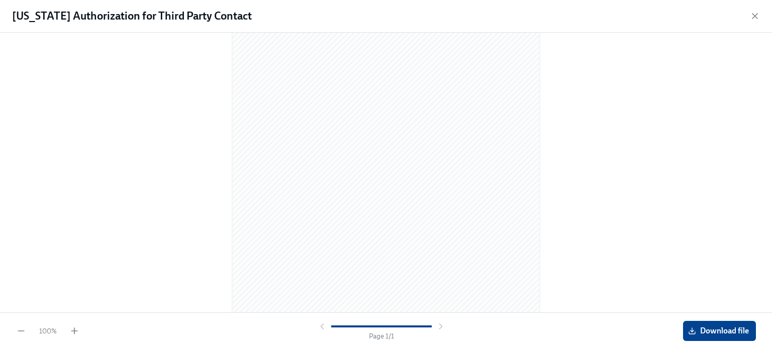
scroll to position [135, 0]
click at [729, 333] on span "Download file" at bounding box center [719, 331] width 59 height 10
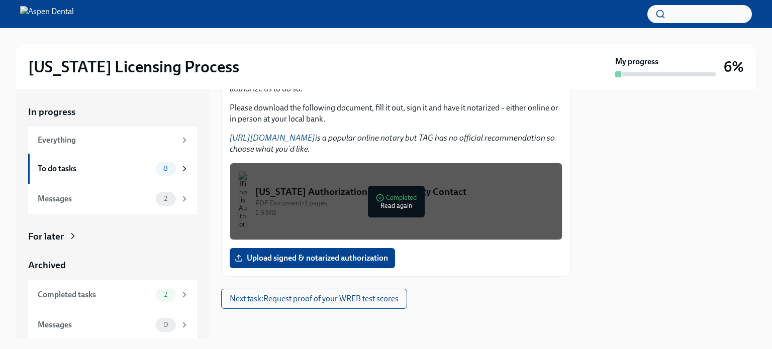
scroll to position [154, 0]
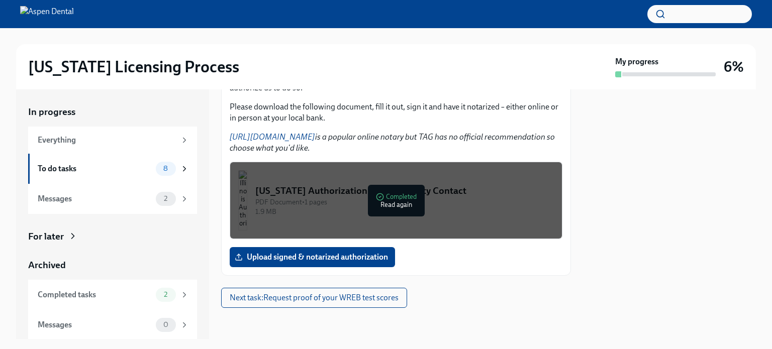
click at [405, 205] on div "PDF Document • 1 pages" at bounding box center [404, 203] width 299 height 10
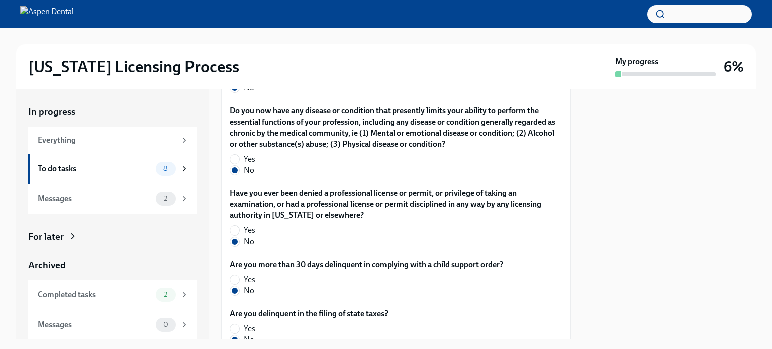
scroll to position [2209, 0]
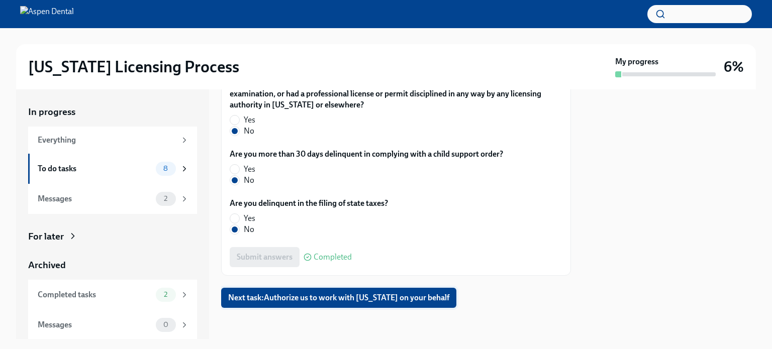
click at [332, 298] on span "Next task : Authorize us to work with Illinois on your behalf" at bounding box center [338, 298] width 221 height 10
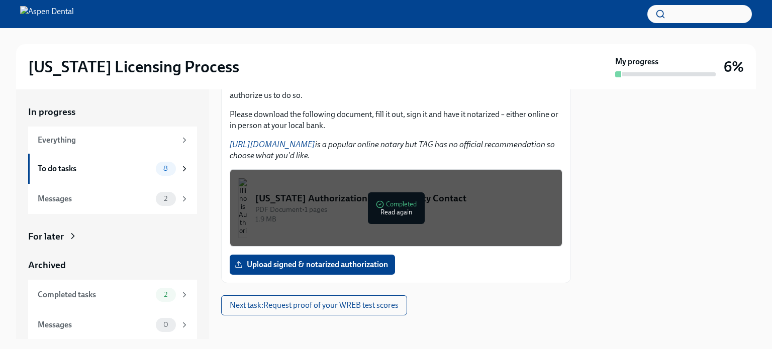
scroll to position [154, 0]
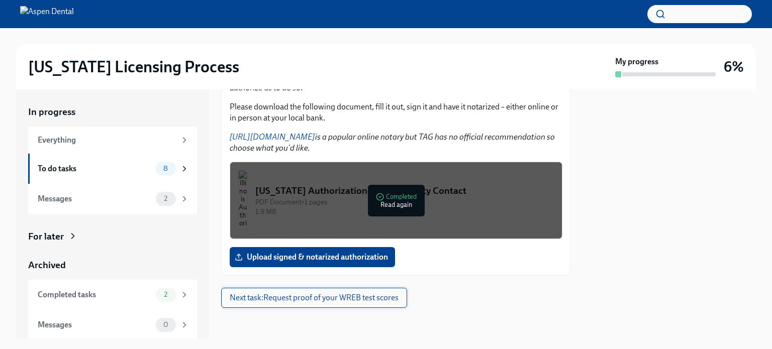
click at [311, 299] on span "Next task : Request proof of your WREB test scores" at bounding box center [314, 298] width 169 height 10
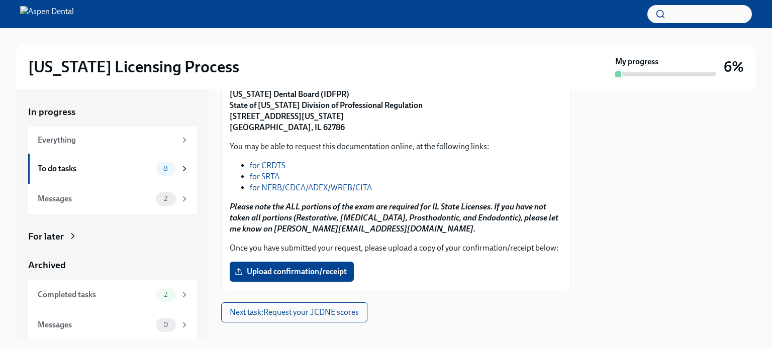
scroll to position [193, 0]
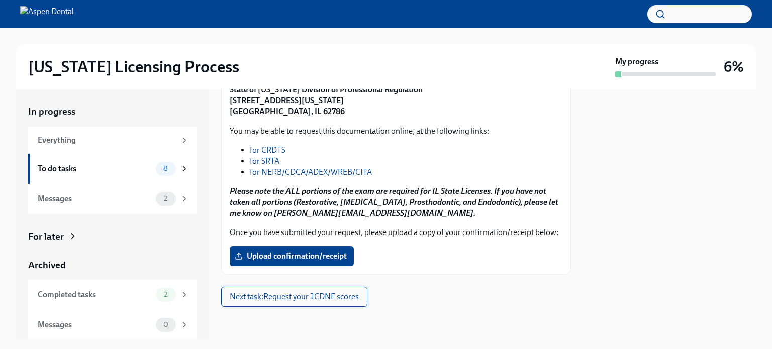
click at [295, 299] on span "Next task : Request your JCDNE scores" at bounding box center [294, 297] width 129 height 10
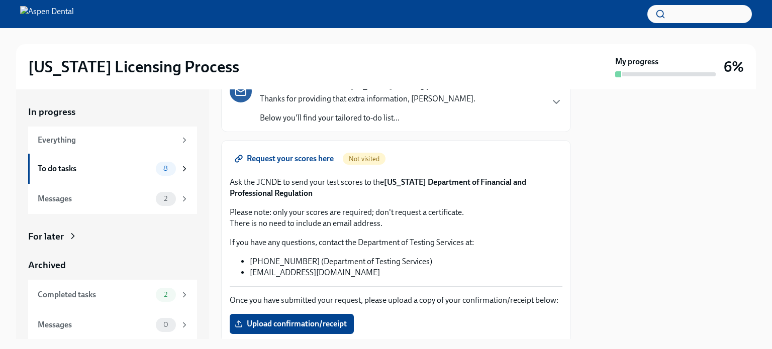
scroll to position [101, 0]
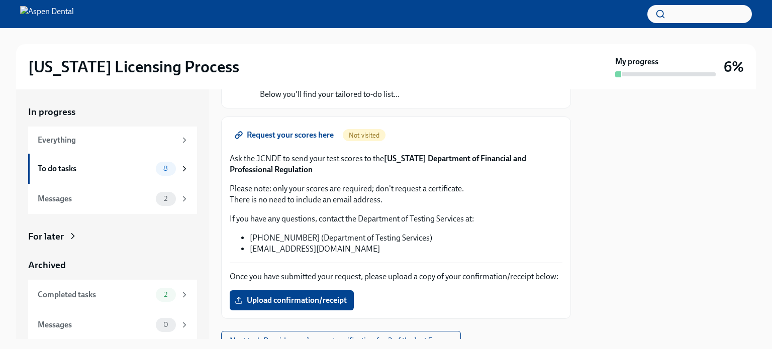
click at [291, 134] on span "Request your scores here" at bounding box center [285, 135] width 97 height 10
click at [303, 306] on span "Upload confirmation/receipt" at bounding box center [292, 301] width 110 height 10
click at [0, 0] on input "Upload confirmation/receipt" at bounding box center [0, 0] width 0 height 0
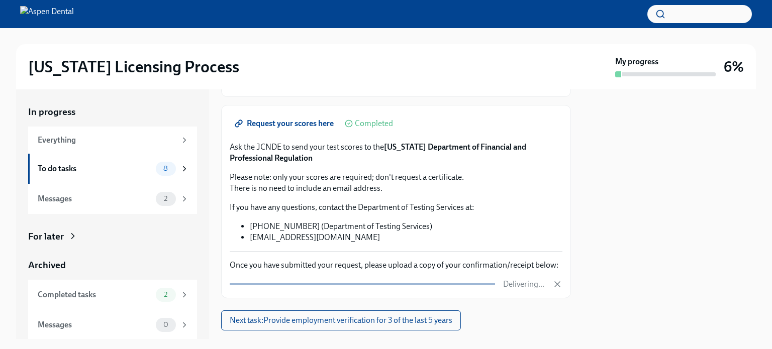
scroll to position [146, 0]
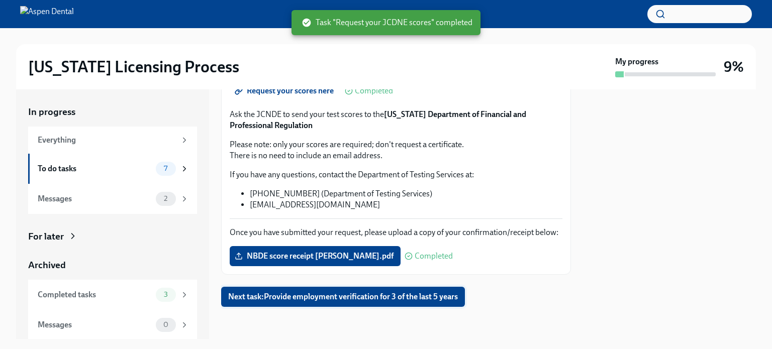
click at [355, 302] on span "Next task : Provide employment verification for 3 of the last 5 years" at bounding box center [343, 297] width 230 height 10
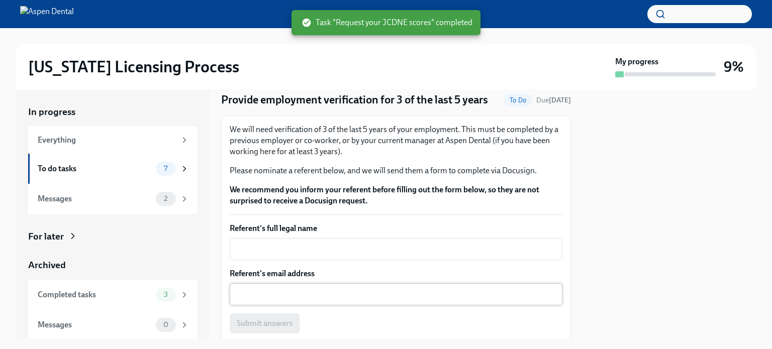
scroll to position [50, 0]
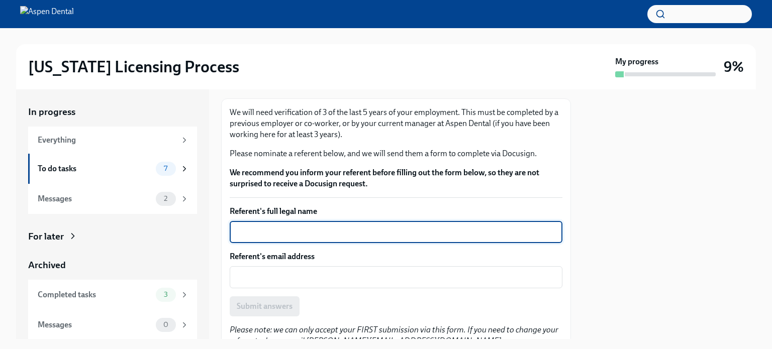
click at [294, 238] on textarea "Referent's full legal name" at bounding box center [396, 232] width 321 height 12
type textarea "Hilda Prieto"
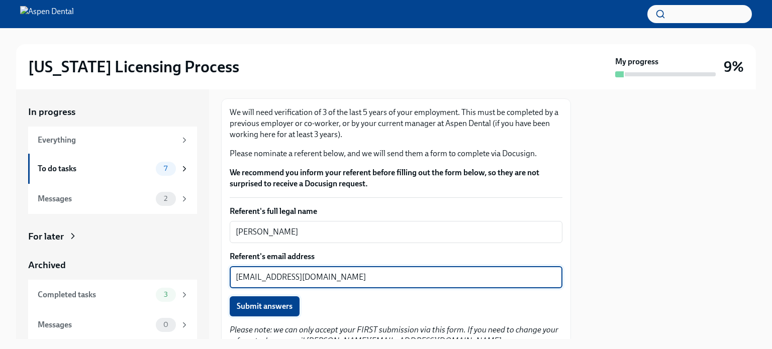
type textarea "drprietodds@gmail.com"
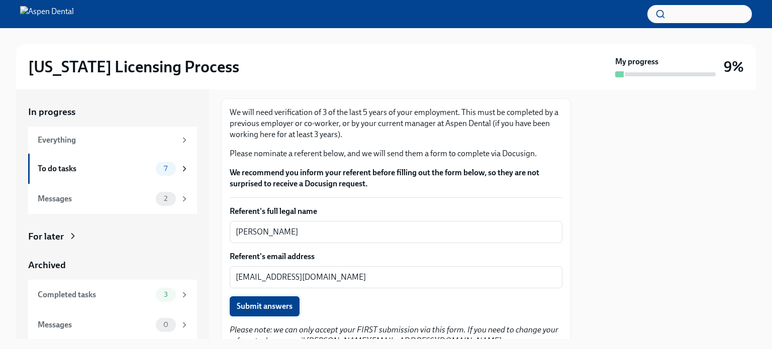
click at [289, 312] on span "Submit answers" at bounding box center [265, 307] width 56 height 10
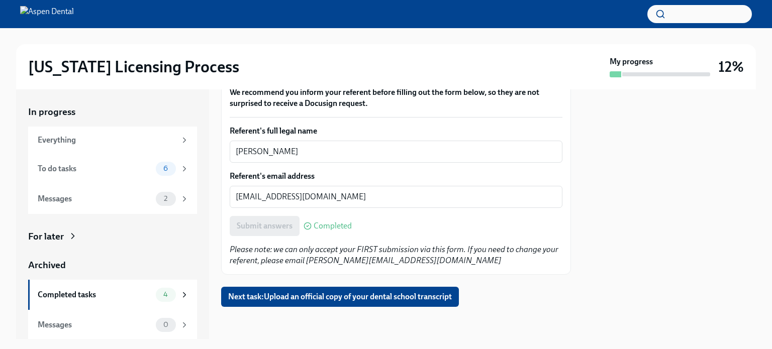
scroll to position [145, 0]
click at [311, 299] on span "Next task : Upload an official copy of your dental school transcript" at bounding box center [340, 297] width 224 height 10
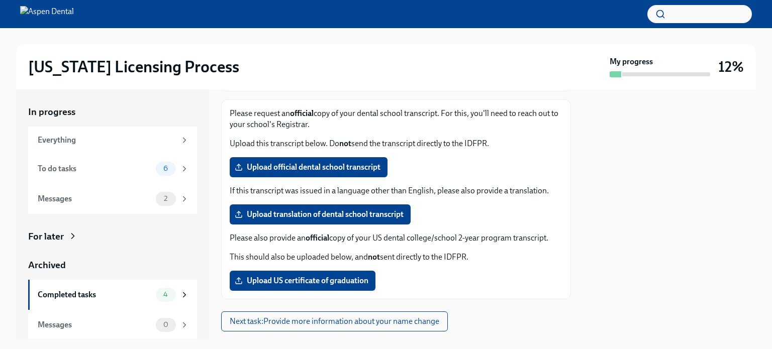
scroll to position [141, 0]
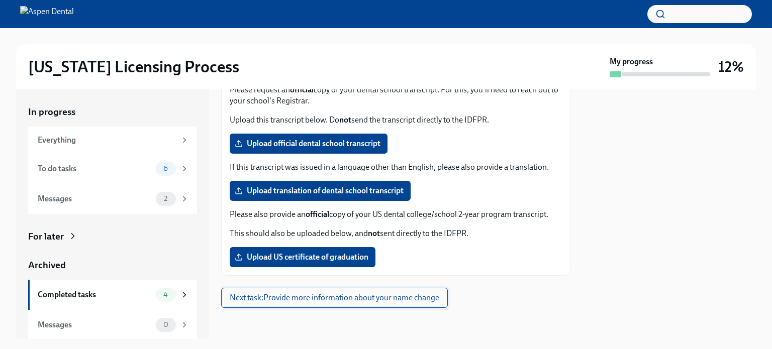
click at [330, 298] on span "Next task : Provide more information about your name change" at bounding box center [335, 298] width 210 height 10
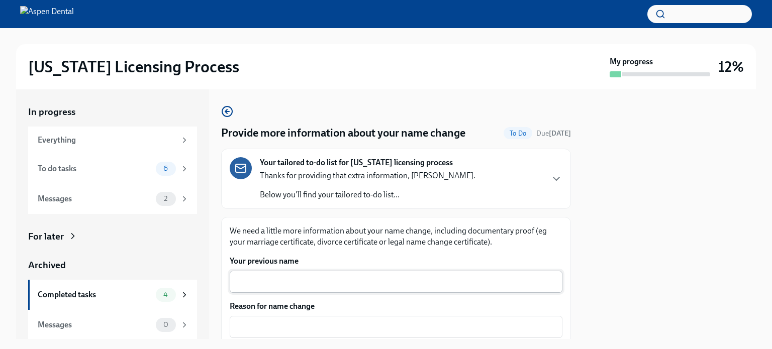
click at [336, 288] on div "x ​" at bounding box center [396, 282] width 333 height 22
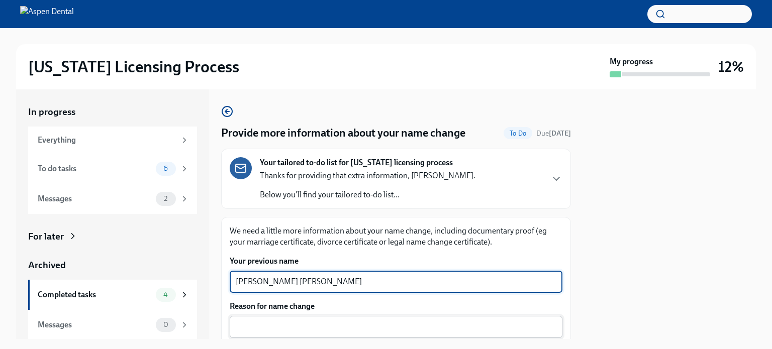
type textarea "Hilda Enith Perez Hurtado"
click at [344, 330] on textarea "Reason for name change" at bounding box center [396, 327] width 321 height 12
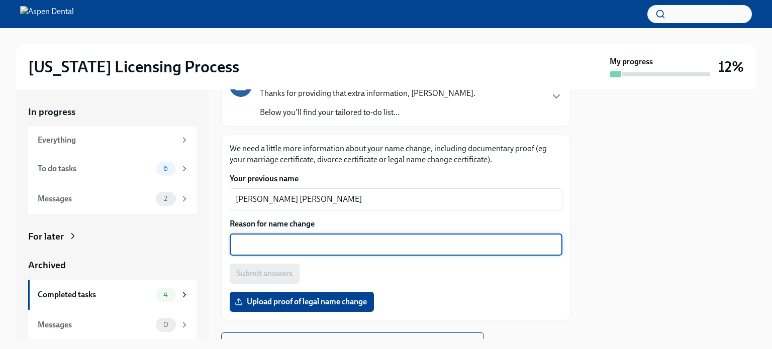
scroll to position [101, 0]
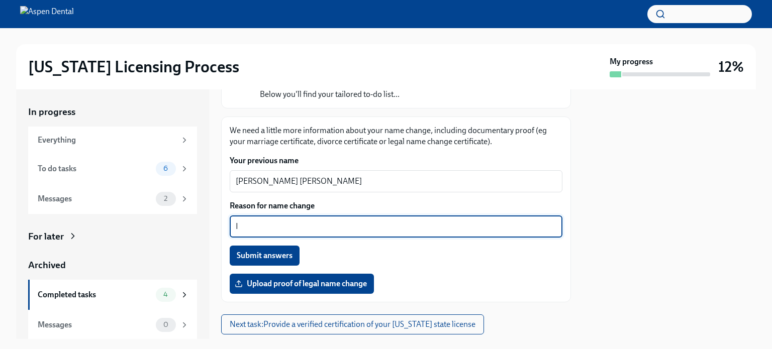
type textarea "I"
type textarea "Marriage"
click at [257, 255] on span "Submit answers" at bounding box center [265, 256] width 56 height 10
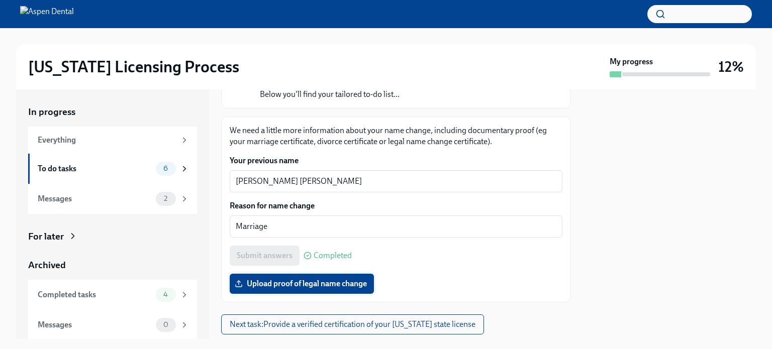
click at [320, 287] on span "Upload proof of legal name change" at bounding box center [302, 284] width 130 height 10
click at [0, 0] on input "Upload proof of legal name change" at bounding box center [0, 0] width 0 height 0
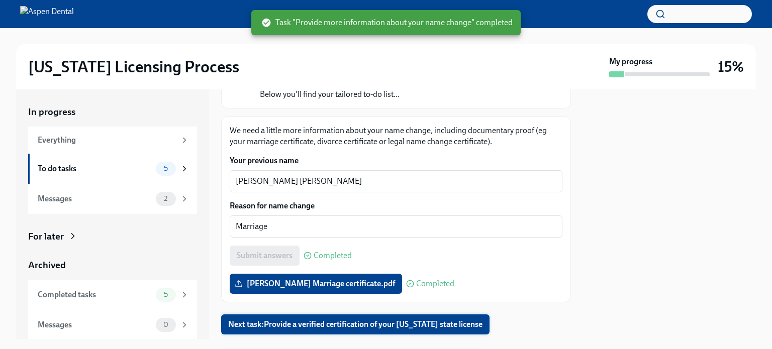
click at [337, 325] on span "Next task : Provide a verified certification of your California state license" at bounding box center [355, 325] width 254 height 10
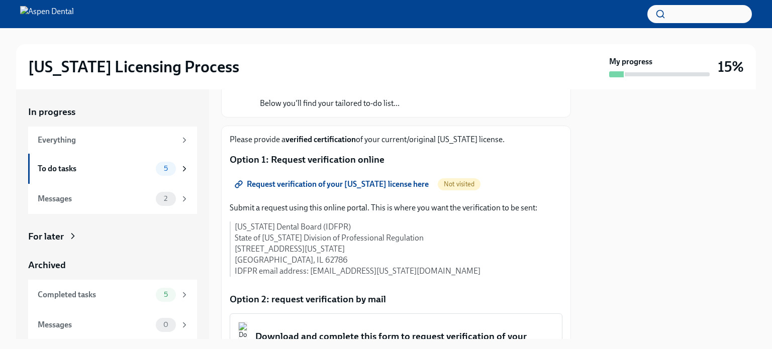
scroll to position [98, 0]
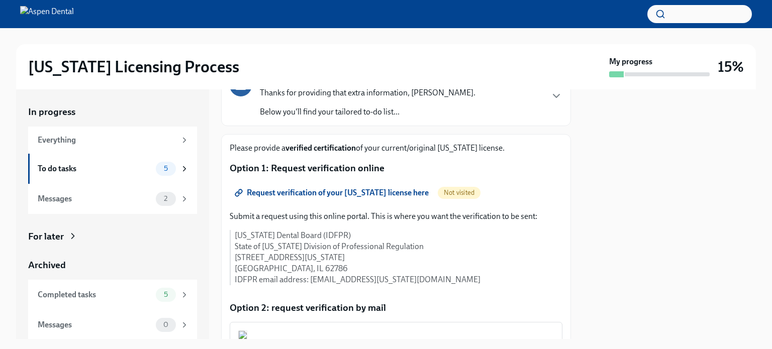
click at [346, 193] on span "Request verification of your California license here" at bounding box center [333, 193] width 192 height 10
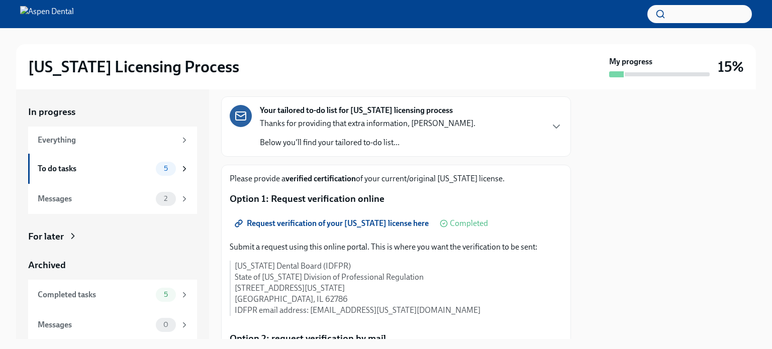
scroll to position [50, 0]
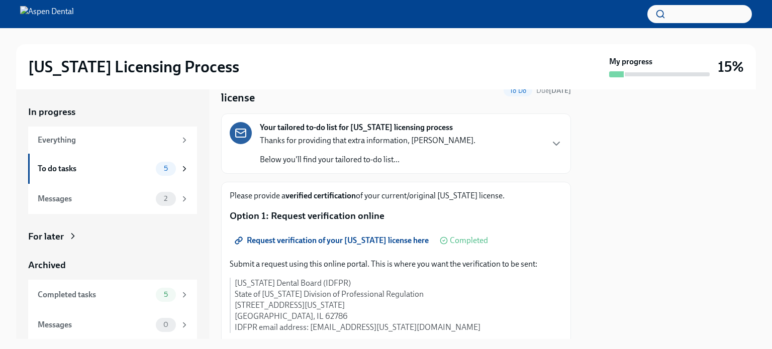
click at [308, 240] on span "Request verification of your California license here" at bounding box center [333, 241] width 192 height 10
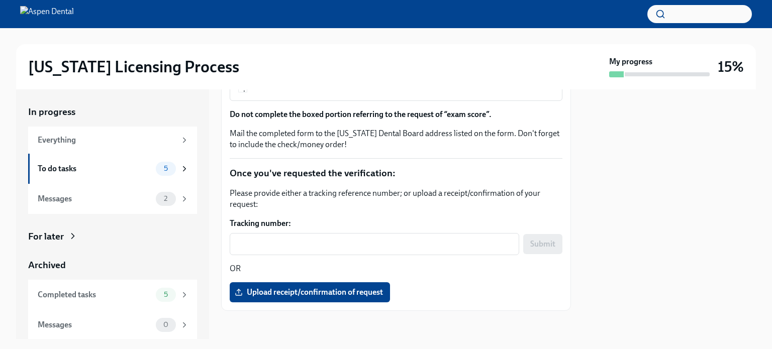
scroll to position [400, 0]
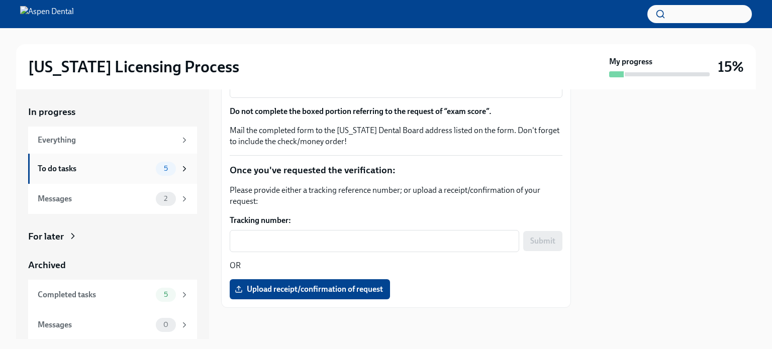
click at [57, 166] on div "To do tasks" at bounding box center [95, 168] width 114 height 11
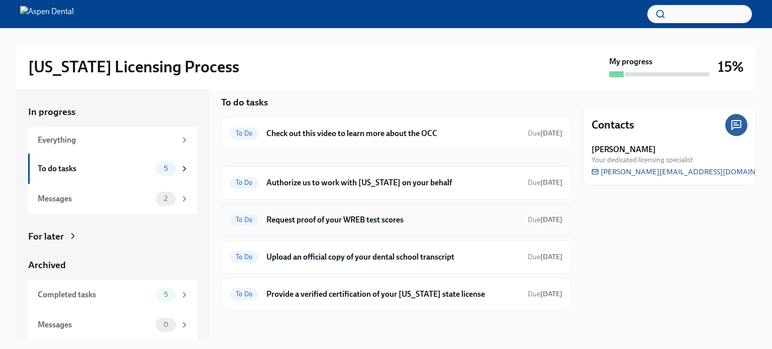
scroll to position [12, 0]
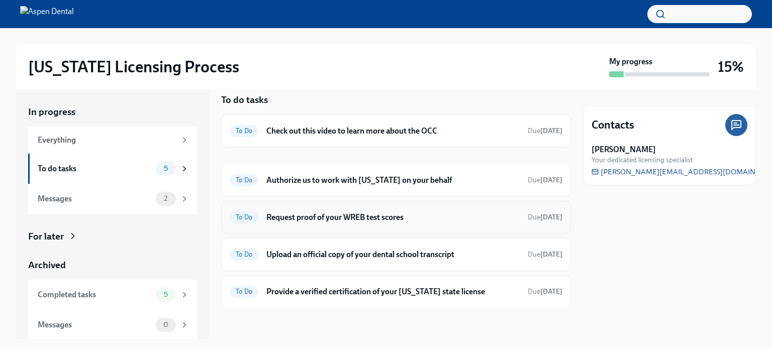
click at [336, 216] on h6 "Request proof of your WREB test scores" at bounding box center [392, 217] width 253 height 11
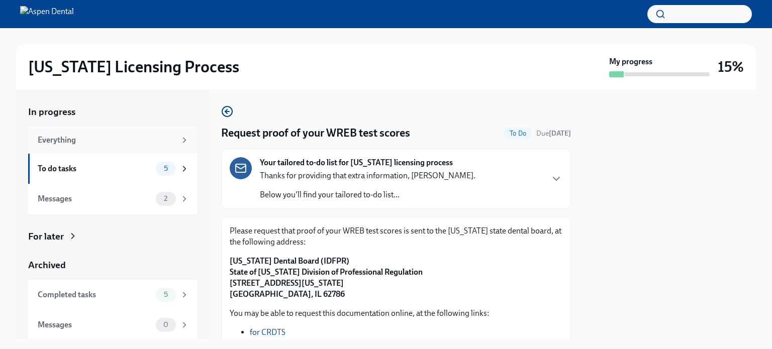
click at [62, 138] on div "Everything" at bounding box center [107, 140] width 138 height 11
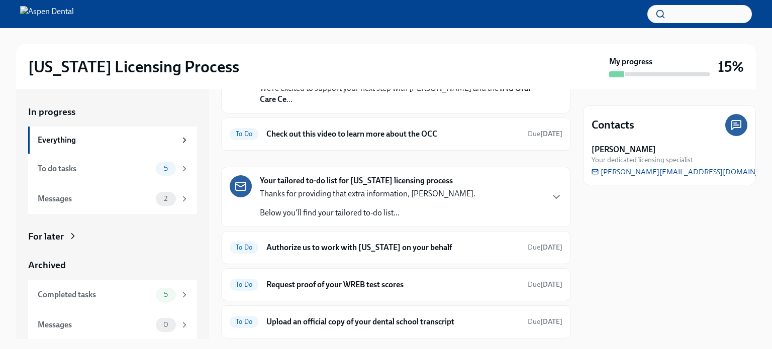
scroll to position [101, 0]
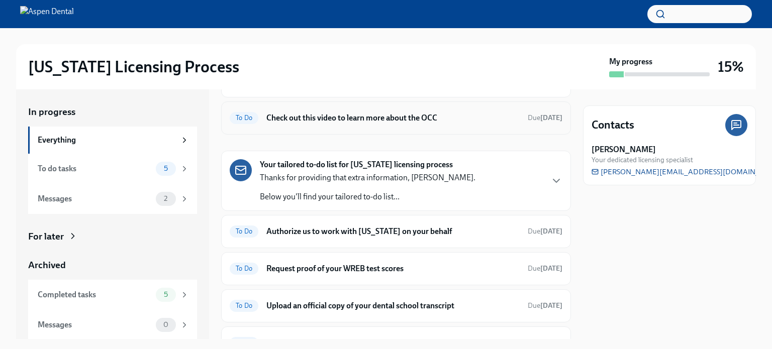
click at [379, 116] on h6 "Check out this video to learn more about the OCC" at bounding box center [392, 118] width 253 height 11
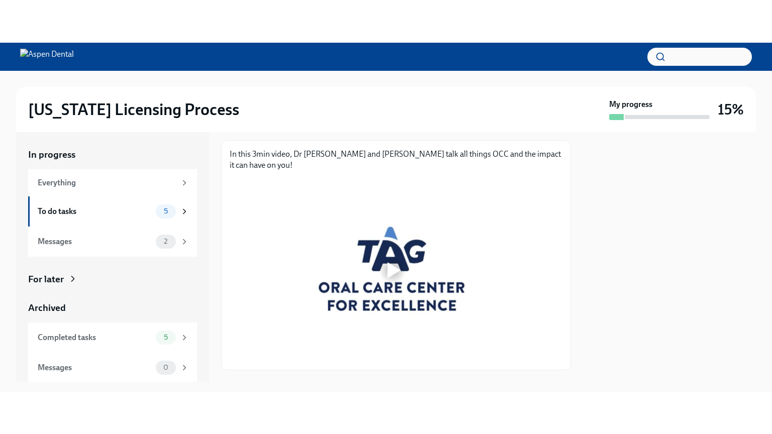
scroll to position [171, 0]
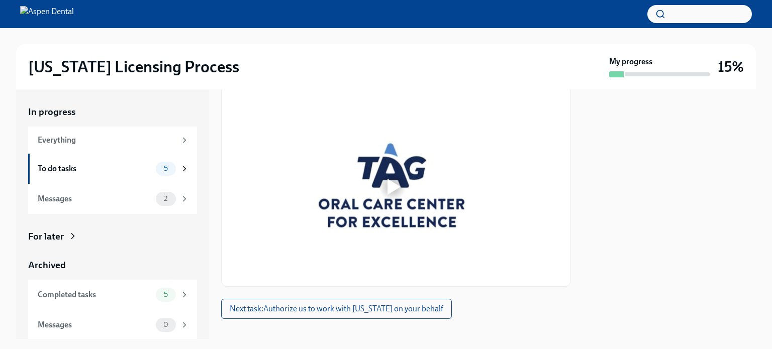
click at [389, 179] on div at bounding box center [394, 187] width 13 height 16
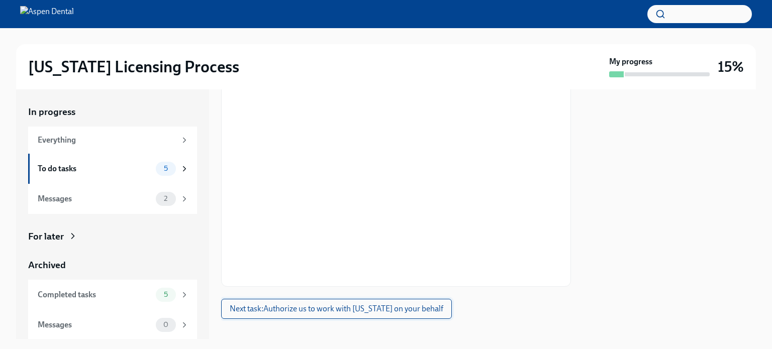
click at [387, 304] on span "Next task : Authorize us to work with Illinois on your behalf" at bounding box center [337, 309] width 214 height 10
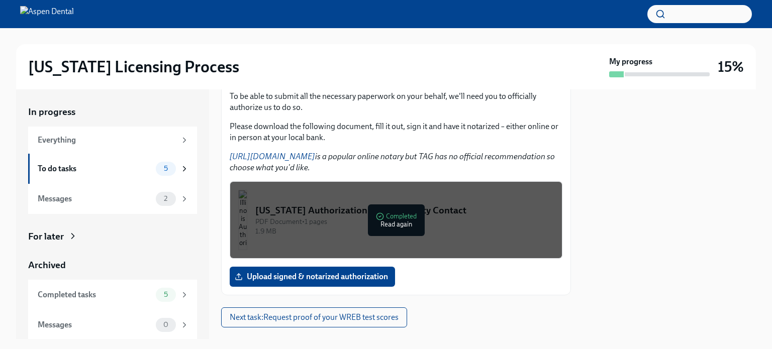
scroll to position [151, 0]
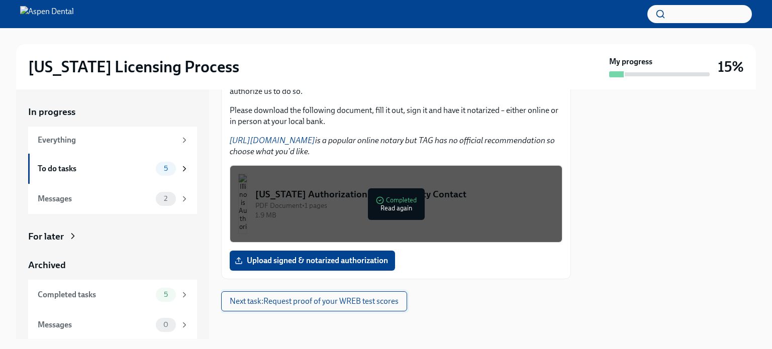
click at [344, 301] on span "Next task : Request proof of your WREB test scores" at bounding box center [314, 302] width 169 height 10
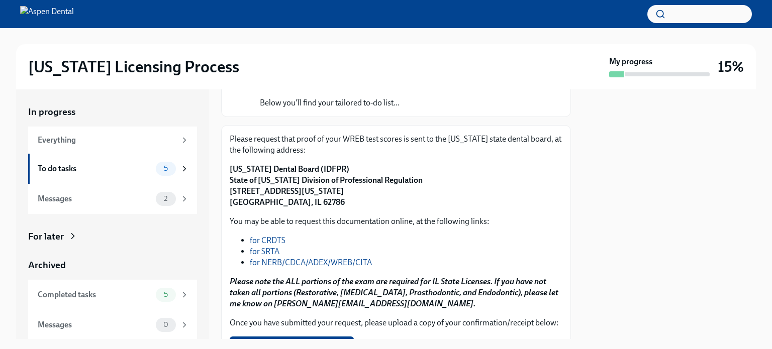
scroll to position [101, 0]
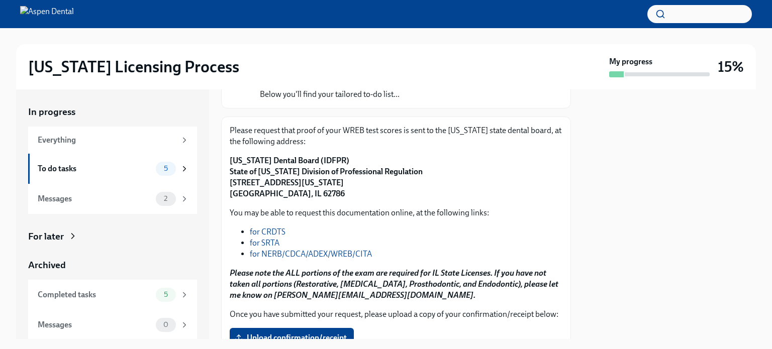
click at [335, 253] on link "for NERB/CDCA/ADEX/WREB/CITA" at bounding box center [311, 254] width 122 height 10
click at [66, 169] on div "To do tasks" at bounding box center [95, 168] width 114 height 11
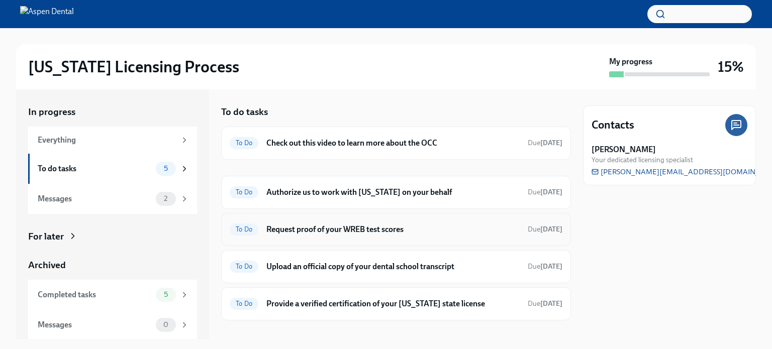
click at [354, 227] on h6 "Request proof of your WREB test scores" at bounding box center [392, 229] width 253 height 11
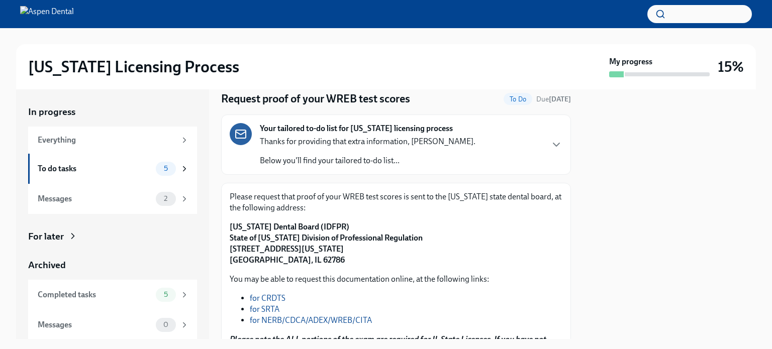
scroll to position [50, 0]
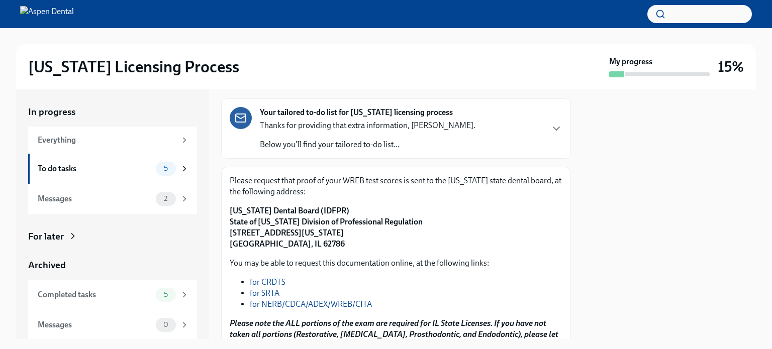
click at [336, 207] on p "Illinois Dental Board (IDFPR) State of Illinois Division of Professional Regula…" at bounding box center [396, 228] width 333 height 44
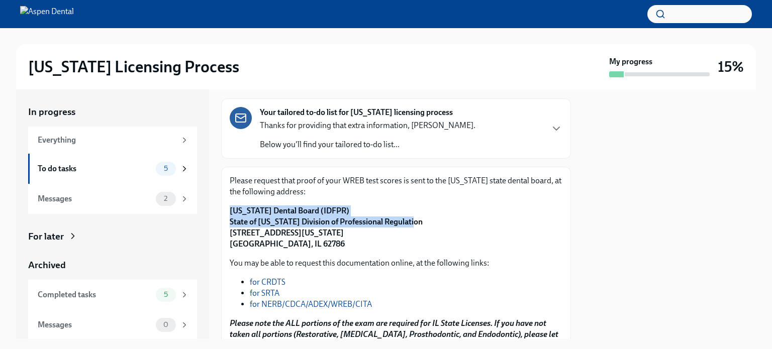
drag, startPoint x: 227, startPoint y: 207, endPoint x: 417, endPoint y: 227, distance: 191.5
click at [417, 227] on div "Please request that proof of your WREB test scores is sent to the Illinois stat…" at bounding box center [396, 287] width 350 height 240
copy strong "Illinois Dental Board (IDFPR) State of Illinois Division of Professional Regula…"
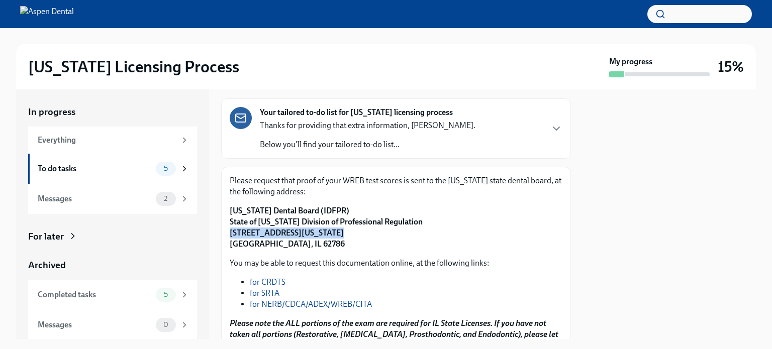
drag, startPoint x: 231, startPoint y: 230, endPoint x: 326, endPoint y: 229, distance: 94.5
click at [326, 229] on strong "Illinois Dental Board (IDFPR) State of Illinois Division of Professional Regula…" at bounding box center [326, 227] width 193 height 43
click at [358, 231] on p "Illinois Dental Board (IDFPR) State of Illinois Division of Professional Regula…" at bounding box center [396, 228] width 333 height 44
drag, startPoint x: 231, startPoint y: 233, endPoint x: 351, endPoint y: 233, distance: 120.1
click at [351, 233] on p "Illinois Dental Board (IDFPR) State of Illinois Division of Professional Regula…" at bounding box center [396, 228] width 333 height 44
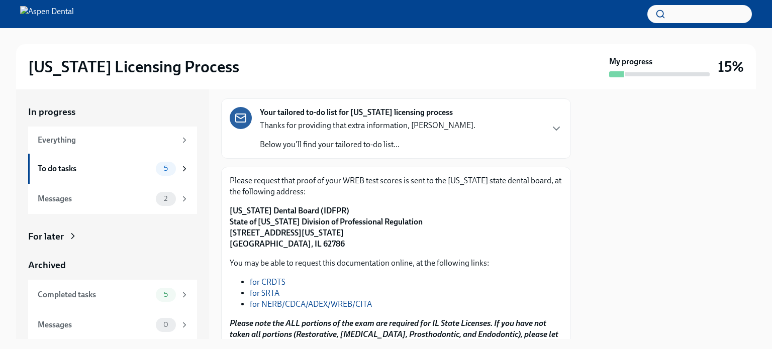
copy strong "320 West Washington St, 3rd Floor"
drag, startPoint x: 230, startPoint y: 243, endPoint x: 305, endPoint y: 247, distance: 74.5
click at [305, 247] on p "Illinois Dental Board (IDFPR) State of Illinois Division of Professional Regula…" at bounding box center [396, 228] width 333 height 44
copy strong "Springfield, IL 62786"
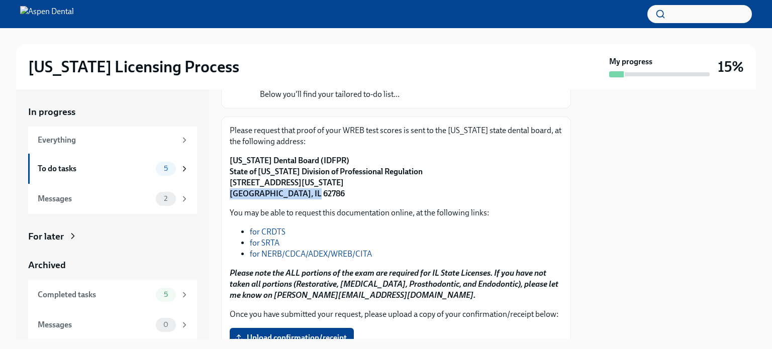
scroll to position [151, 0]
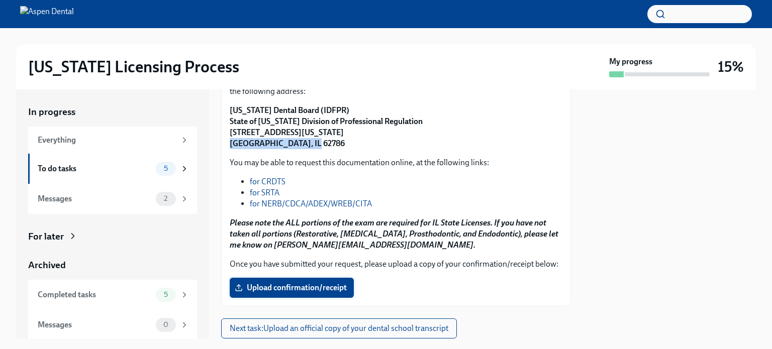
click at [311, 293] on span "Upload confirmation/receipt" at bounding box center [292, 288] width 110 height 10
click at [0, 0] on input "Upload confirmation/receipt" at bounding box center [0, 0] width 0 height 0
click at [317, 293] on span "Upload confirmation/receipt" at bounding box center [292, 288] width 110 height 10
click at [0, 0] on input "Upload confirmation/receipt" at bounding box center [0, 0] width 0 height 0
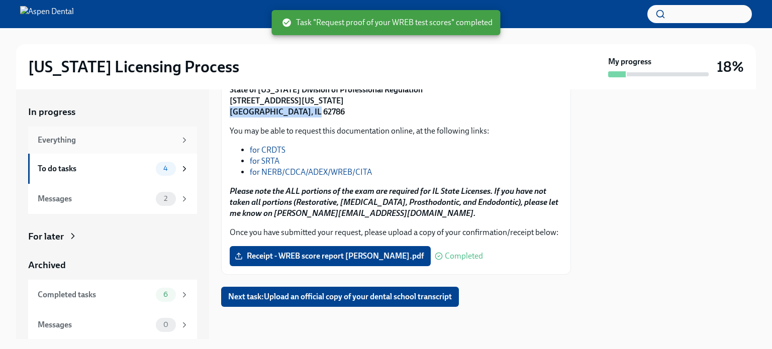
click at [59, 142] on div "Everything" at bounding box center [107, 140] width 138 height 11
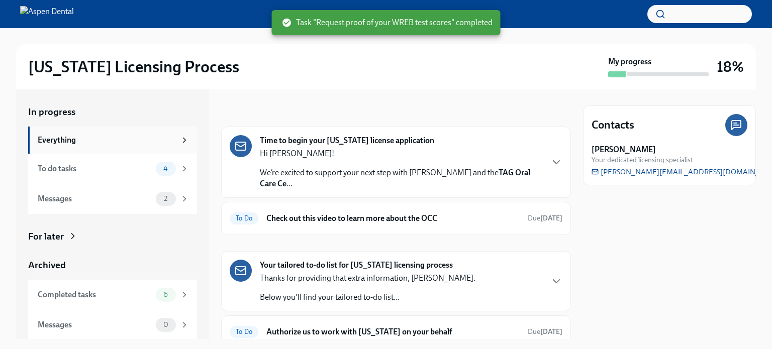
click at [68, 139] on div "Everything" at bounding box center [107, 140] width 138 height 11
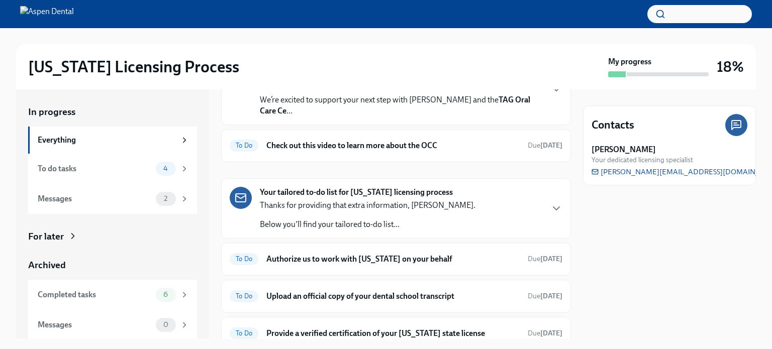
scroll to position [115, 0]
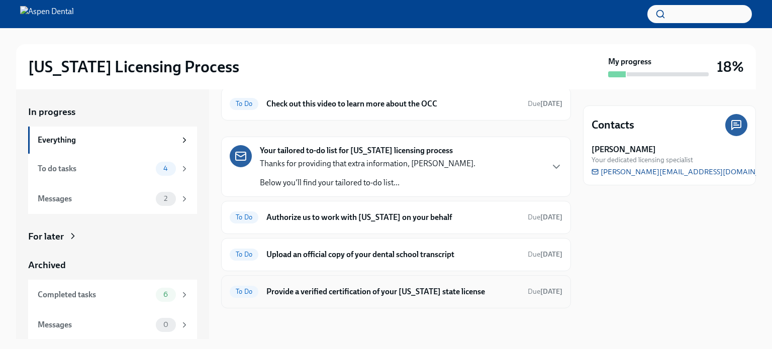
click at [463, 291] on h6 "Provide a verified certification of your California state license" at bounding box center [392, 292] width 253 height 11
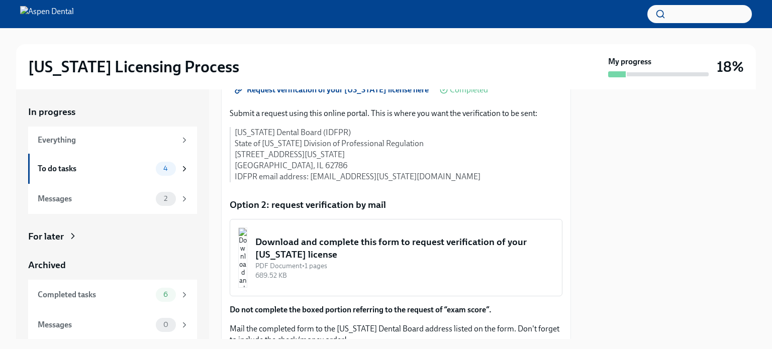
scroll to position [251, 0]
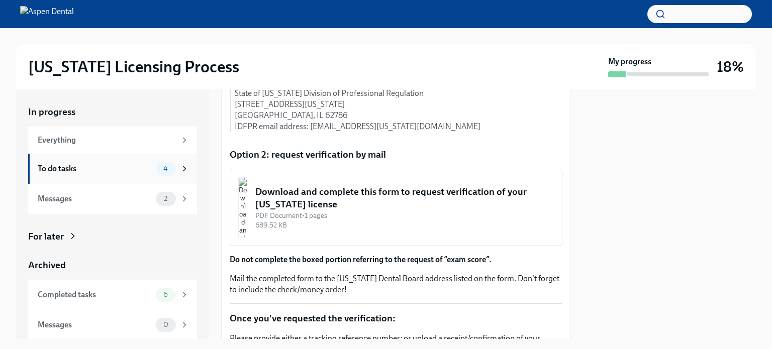
click at [59, 168] on div "To do tasks" at bounding box center [95, 168] width 114 height 11
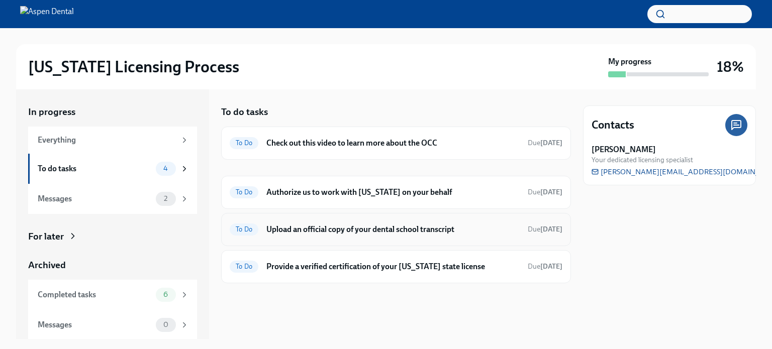
click at [379, 228] on h6 "Upload an official copy of your dental school transcript" at bounding box center [392, 229] width 253 height 11
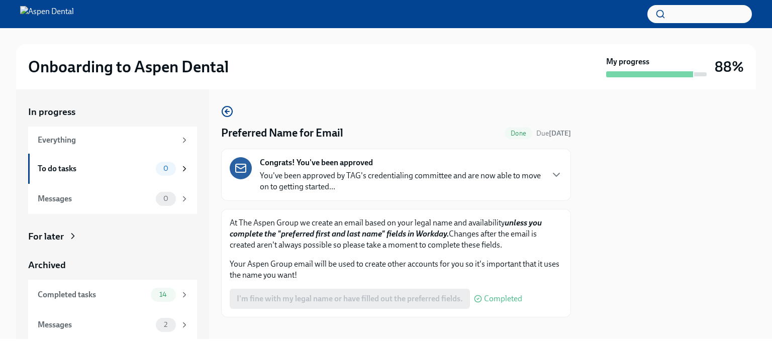
scroll to position [10, 0]
